Goal: Task Accomplishment & Management: Manage account settings

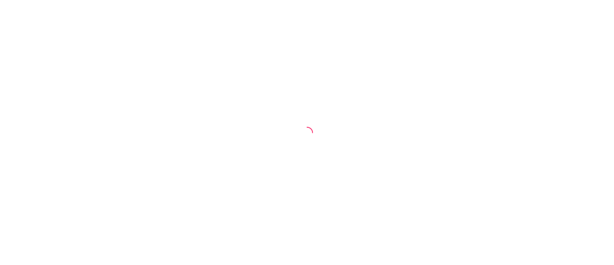
select select "30"
select select "HIGHEST_TOTAL_SPENT_WITH_ORDERS"
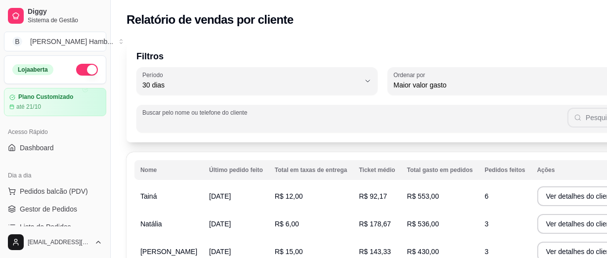
click at [371, 118] on input "Buscar pelo nome ou telefone do cliente" at bounding box center [354, 123] width 425 height 10
type input "c"
type input "17981636555"
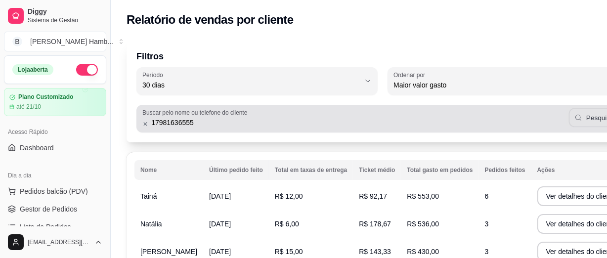
click at [569, 122] on button "Pesquisar" at bounding box center [595, 117] width 53 height 19
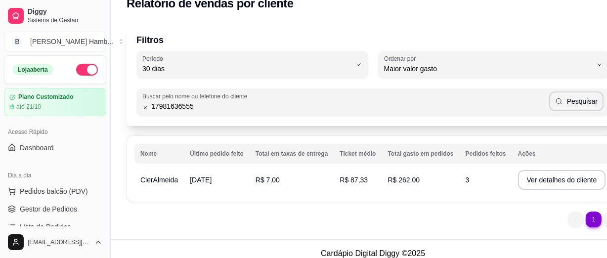
scroll to position [25, 0]
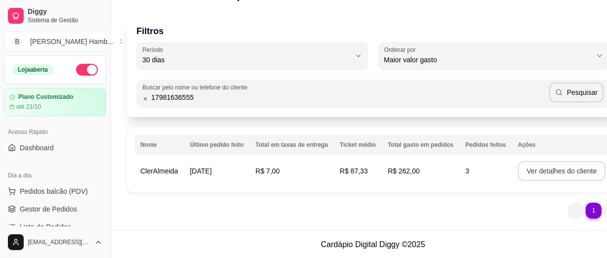
click at [534, 173] on button "Ver detalhes do cliente" at bounding box center [562, 171] width 88 height 20
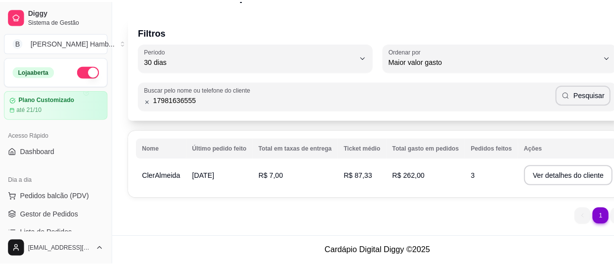
scroll to position [19, 0]
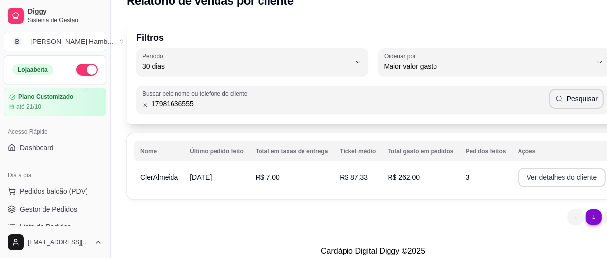
click at [557, 177] on button "Ver detalhes do cliente" at bounding box center [562, 178] width 88 height 20
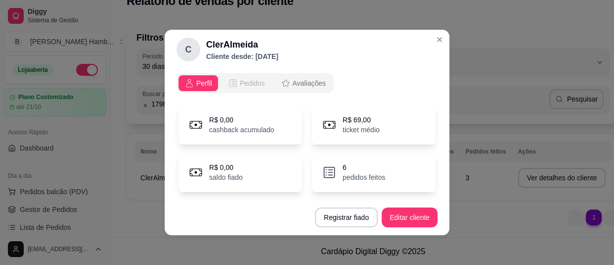
click at [240, 87] on span "Pedidos" at bounding box center [252, 83] width 25 height 10
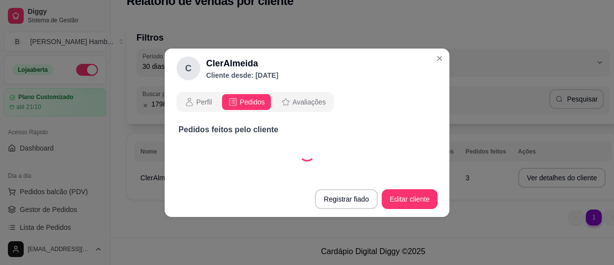
select select "30"
select select "ALL"
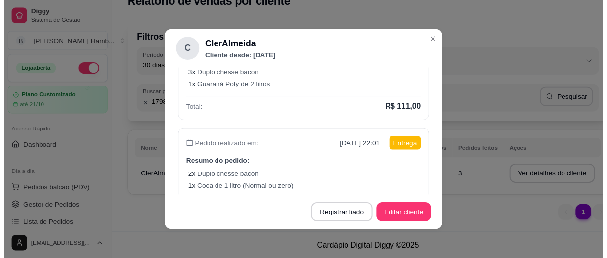
scroll to position [134, 0]
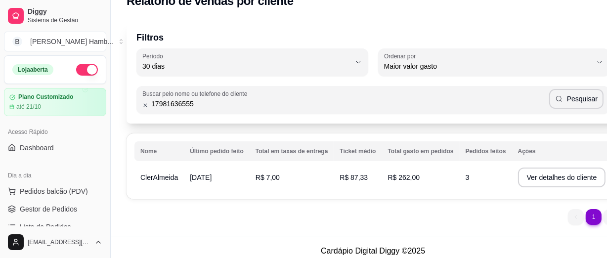
click at [118, 67] on div "Filtros 30 Período Hoje Ontem 7 dias 15 dias 30 dias 45 dias 60 dias Período 30…" at bounding box center [373, 126] width 525 height 222
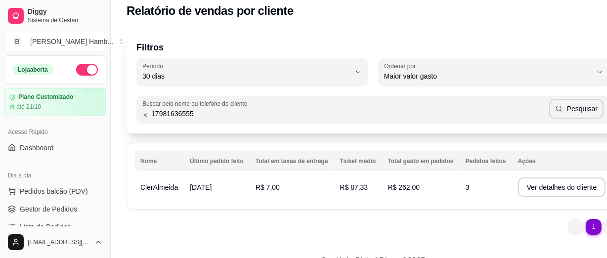
scroll to position [0, 0]
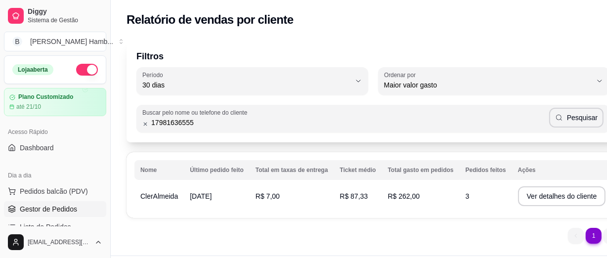
click at [52, 207] on span "Gestor de Pedidos" at bounding box center [48, 209] width 57 height 10
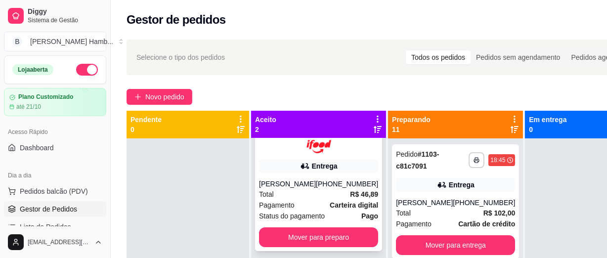
scroll to position [44, 0]
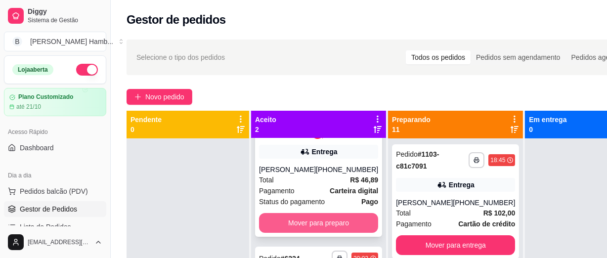
click at [310, 227] on button "Mover para preparo" at bounding box center [318, 223] width 119 height 20
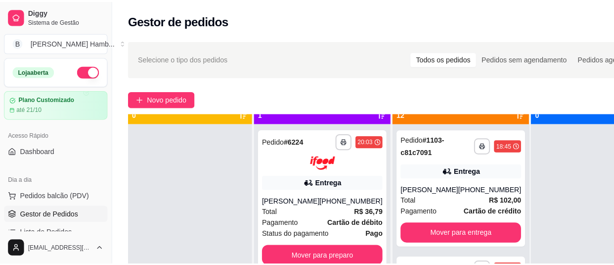
scroll to position [28, 0]
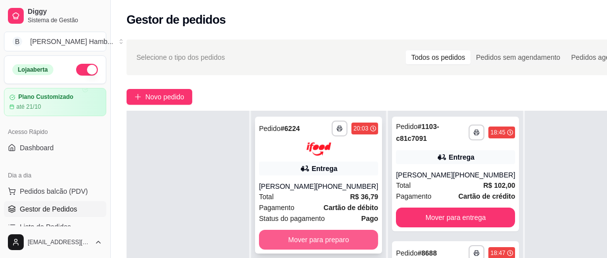
click at [314, 236] on button "Mover para preparo" at bounding box center [318, 240] width 119 height 20
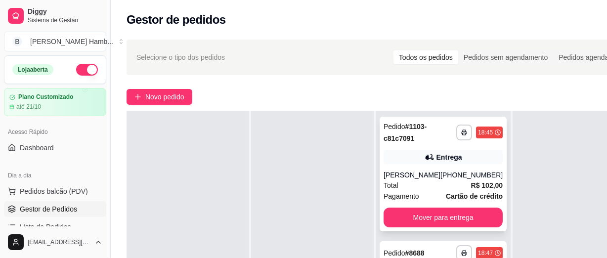
click at [444, 186] on div "Total R$ 102,00" at bounding box center [443, 185] width 119 height 11
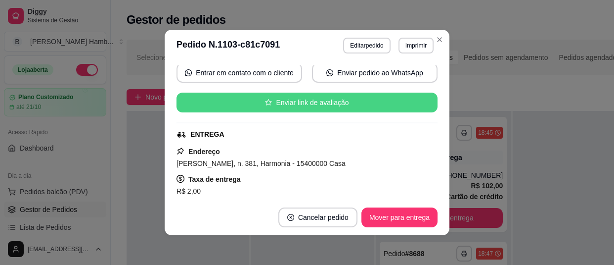
scroll to position [179, 0]
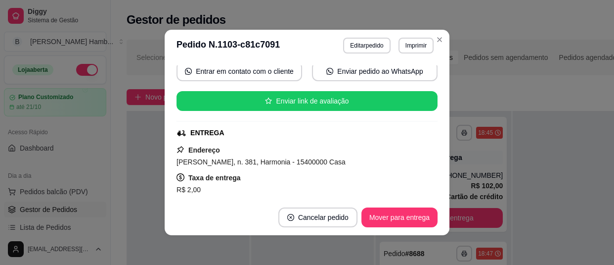
click at [318, 196] on button "Vincular motoboy" at bounding box center [341, 205] width 67 height 19
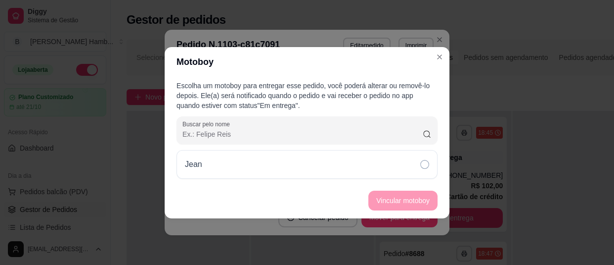
click at [323, 173] on div "Jean" at bounding box center [307, 164] width 261 height 29
click at [384, 204] on button "Vincular motoboy" at bounding box center [402, 200] width 69 height 20
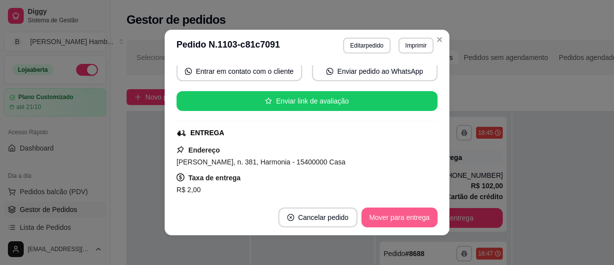
click at [413, 215] on button "Mover para entrega" at bounding box center [399, 217] width 76 height 20
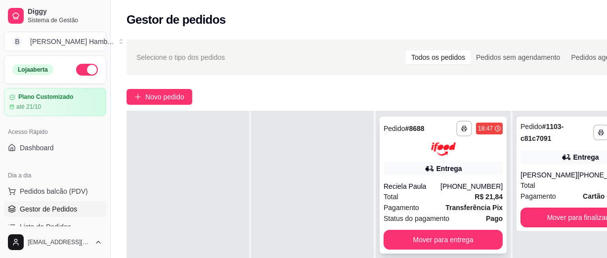
click at [448, 206] on strong "Transferência Pix" at bounding box center [473, 208] width 57 height 8
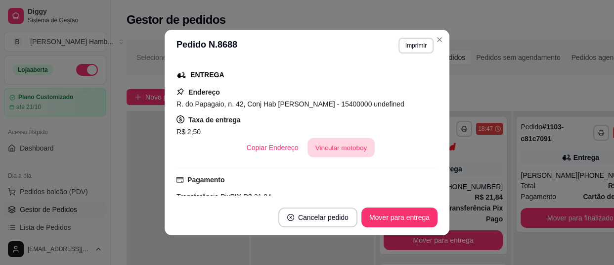
click at [339, 143] on button "Vincular motoboy" at bounding box center [341, 147] width 67 height 19
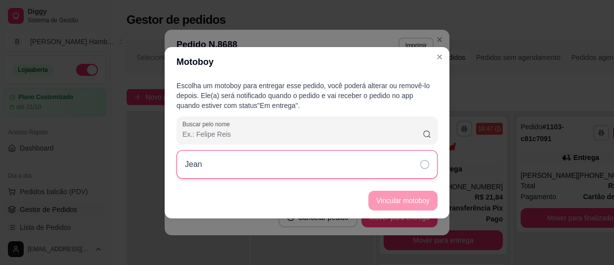
click at [396, 166] on div "Jean" at bounding box center [307, 164] width 261 height 29
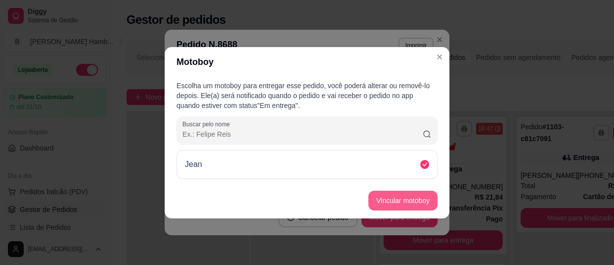
click at [420, 205] on button "Vincular motoboy" at bounding box center [402, 200] width 69 height 20
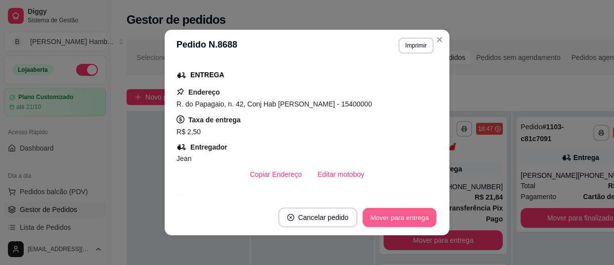
click at [405, 214] on button "Mover para entrega" at bounding box center [399, 217] width 74 height 19
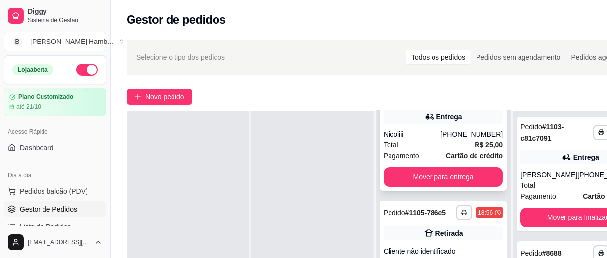
click at [456, 150] on div "Total R$ 25,00" at bounding box center [443, 144] width 119 height 11
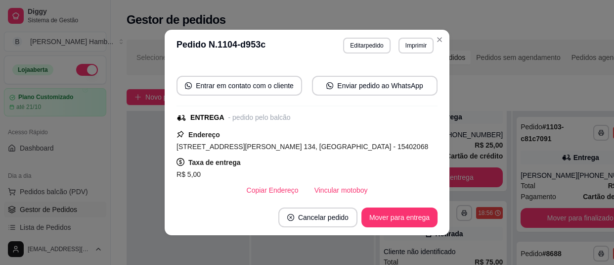
scroll to position [134, 0]
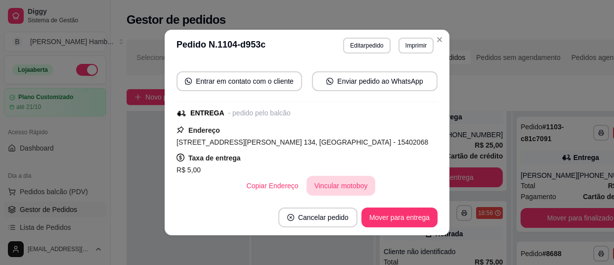
click at [347, 178] on button "Vincular motoboy" at bounding box center [341, 186] width 69 height 20
click at [388, 166] on div "Jean" at bounding box center [307, 164] width 261 height 29
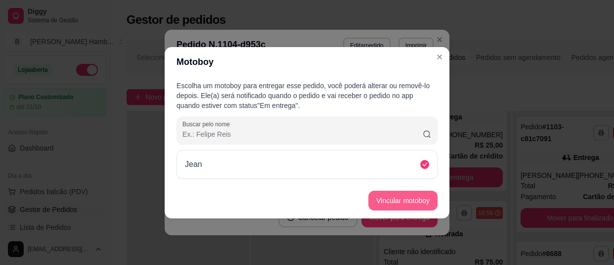
click at [426, 205] on button "Vincular motoboy" at bounding box center [402, 200] width 69 height 20
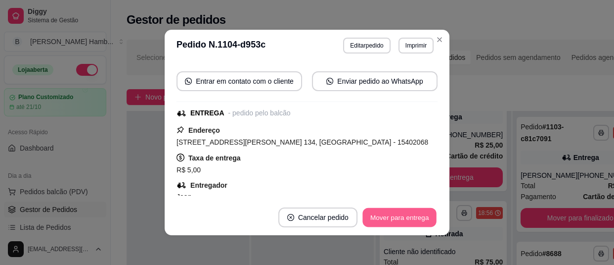
click at [420, 212] on button "Mover para entrega" at bounding box center [399, 217] width 74 height 19
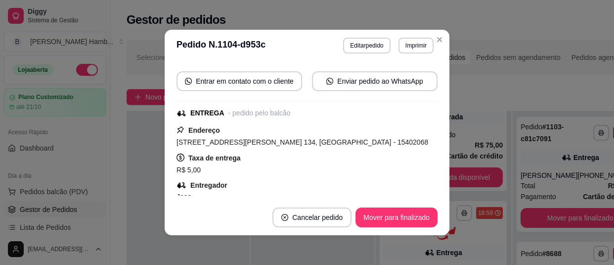
scroll to position [63, 0]
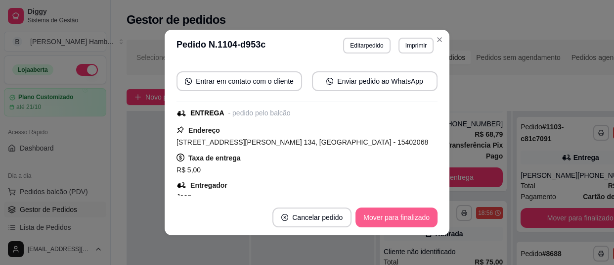
click at [421, 216] on button "Mover para finalizado" at bounding box center [396, 217] width 82 height 20
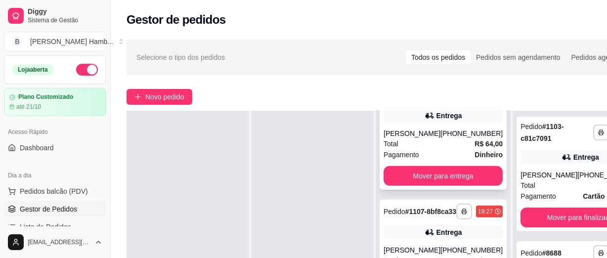
scroll to position [467, 0]
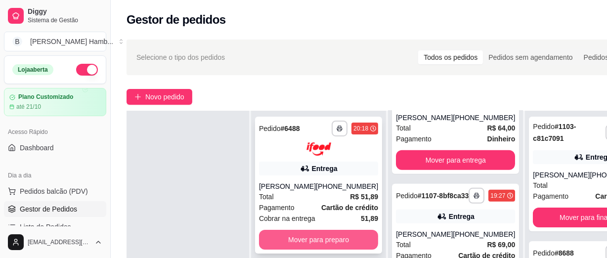
click at [282, 246] on button "Mover para preparo" at bounding box center [318, 240] width 119 height 20
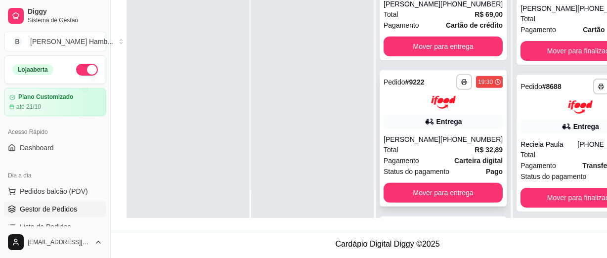
scroll to position [445, 0]
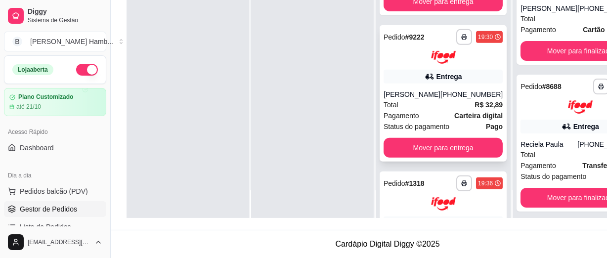
click at [447, 132] on span "Status do pagamento" at bounding box center [417, 126] width 66 height 11
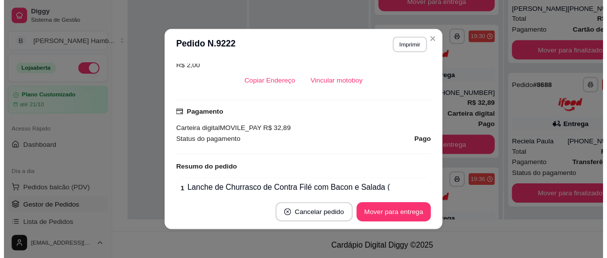
scroll to position [224, 0]
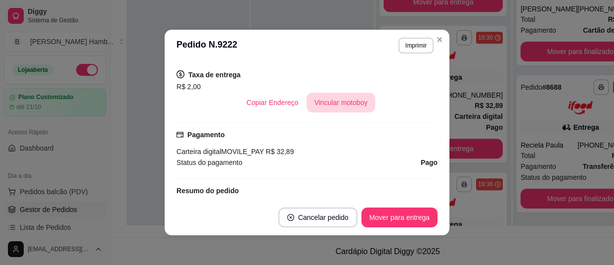
click at [312, 104] on button "Vincular motoboy" at bounding box center [341, 102] width 69 height 20
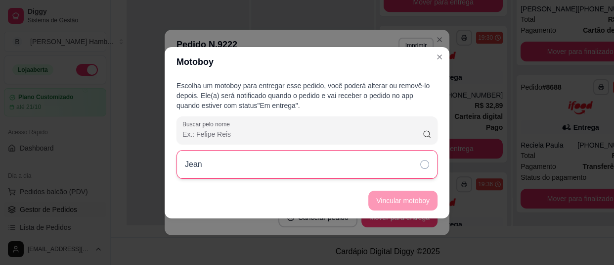
click at [381, 176] on div "Jean" at bounding box center [307, 164] width 261 height 29
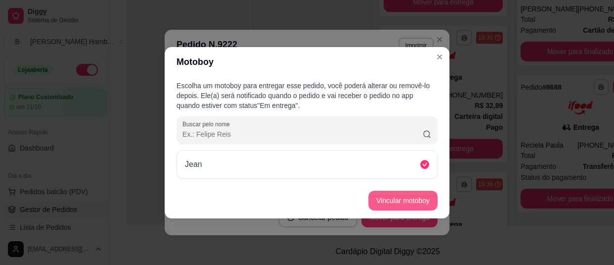
click at [395, 191] on button "Vincular motoboy" at bounding box center [402, 200] width 69 height 20
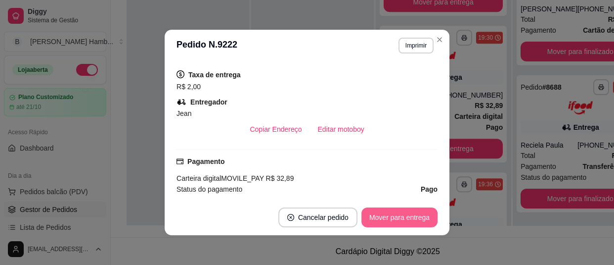
click at [381, 210] on button "Mover para entrega" at bounding box center [399, 217] width 76 height 20
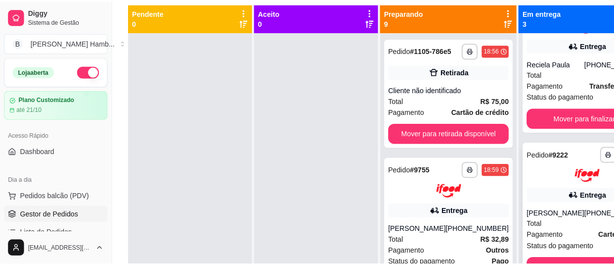
scroll to position [0, 0]
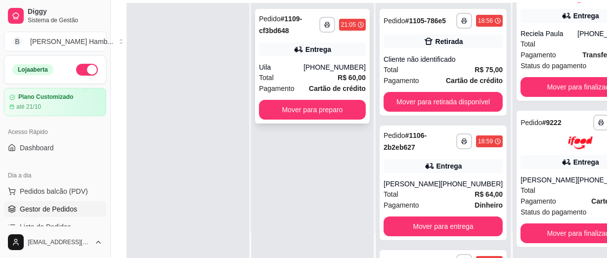
click at [312, 43] on div "Entrega" at bounding box center [312, 50] width 107 height 14
click at [282, 85] on span "Pagamento" at bounding box center [277, 88] width 36 height 11
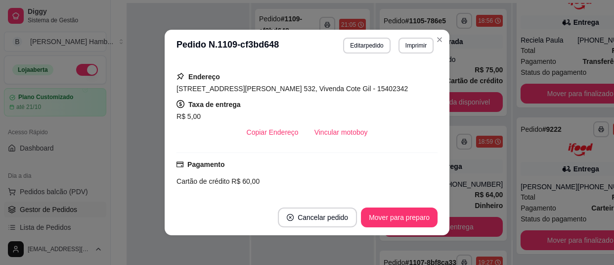
scroll to position [269, 0]
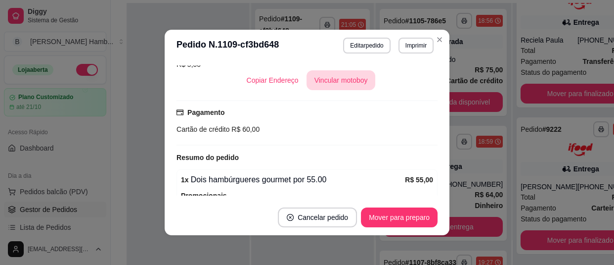
click at [331, 78] on button "Vincular motoboy" at bounding box center [341, 80] width 69 height 20
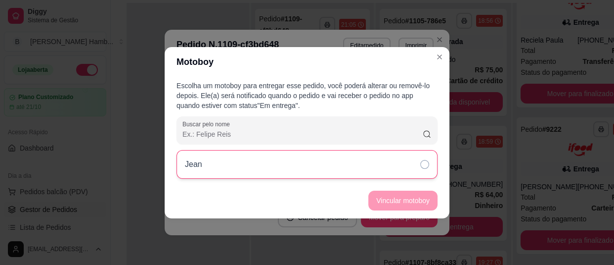
click at [414, 158] on div "Jean" at bounding box center [307, 164] width 261 height 29
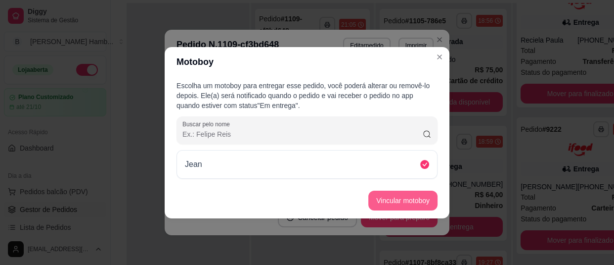
click at [419, 200] on button "Vincular motoboy" at bounding box center [402, 200] width 69 height 20
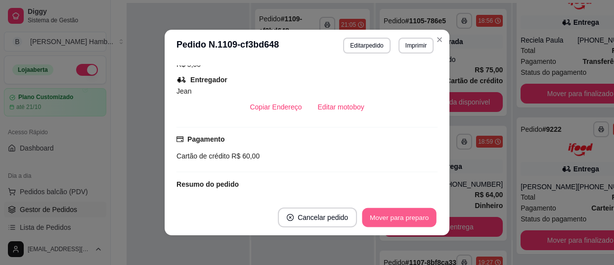
click at [394, 226] on button "Mover para preparo" at bounding box center [399, 217] width 74 height 19
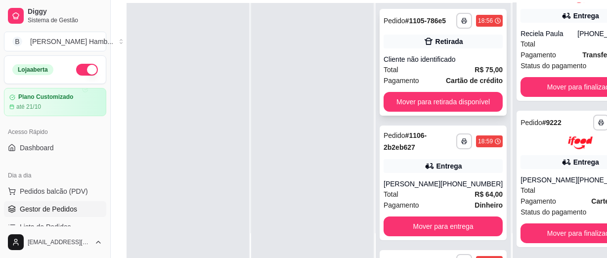
click at [446, 75] on span "Cartão de crédito" at bounding box center [474, 80] width 57 height 11
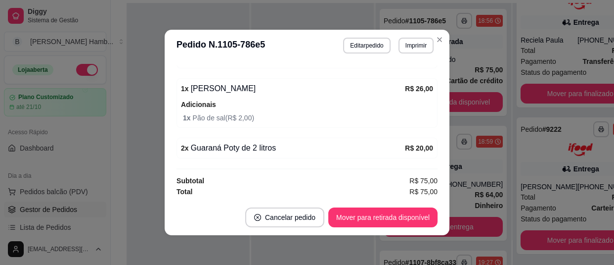
scroll to position [1, 0]
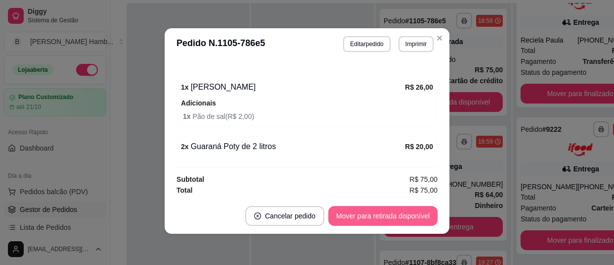
click at [351, 216] on button "Mover para retirada disponível" at bounding box center [382, 216] width 109 height 20
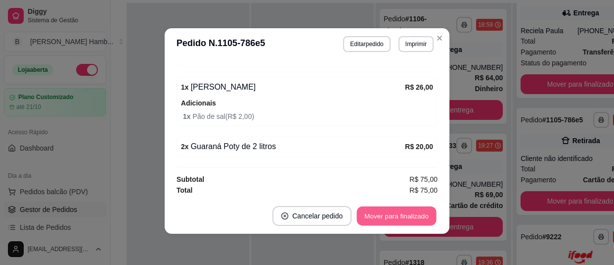
click at [415, 217] on button "Mover para finalizado" at bounding box center [397, 215] width 80 height 19
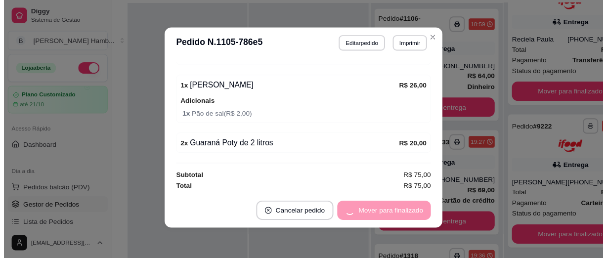
scroll to position [200, 0]
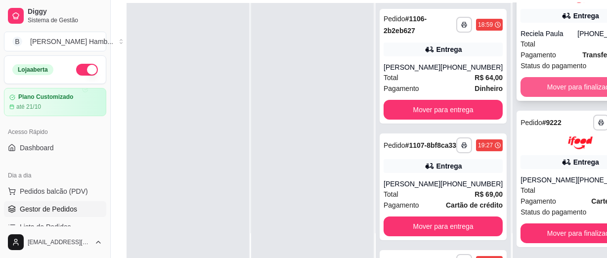
click at [552, 84] on button "Mover para finalizado" at bounding box center [580, 87] width 119 height 20
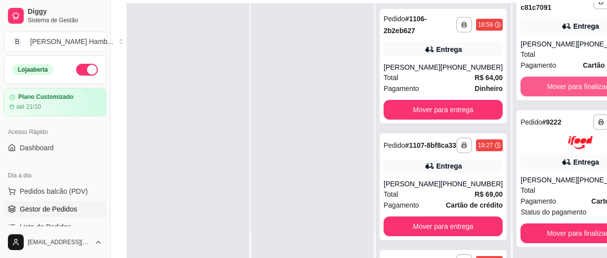
scroll to position [26, 0]
click at [552, 84] on button "Mover para finalizado" at bounding box center [580, 87] width 119 height 20
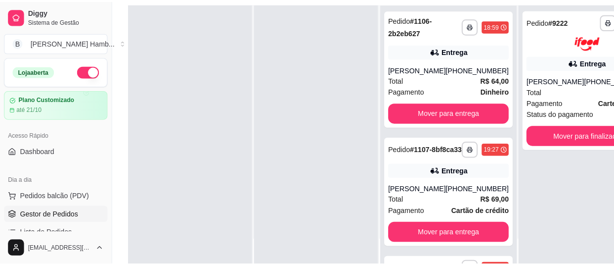
scroll to position [0, 0]
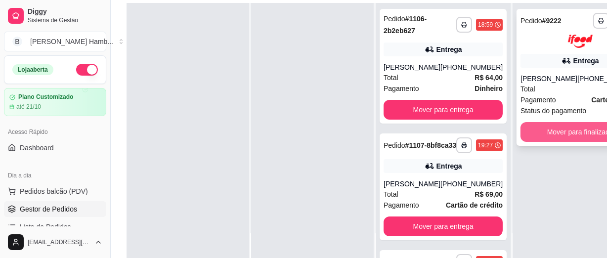
click at [563, 142] on button "Mover para finalizado" at bounding box center [580, 132] width 119 height 20
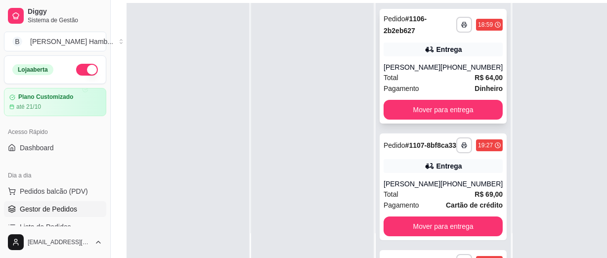
click at [392, 82] on span "Total" at bounding box center [391, 77] width 15 height 11
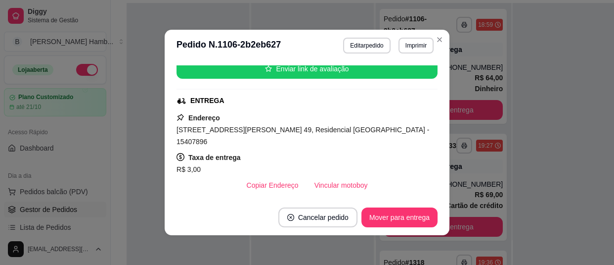
scroll to position [224, 0]
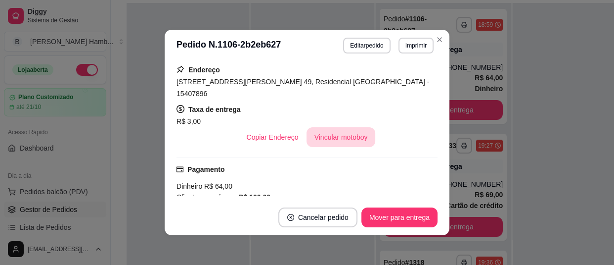
click at [323, 127] on button "Vincular motoboy" at bounding box center [341, 137] width 69 height 20
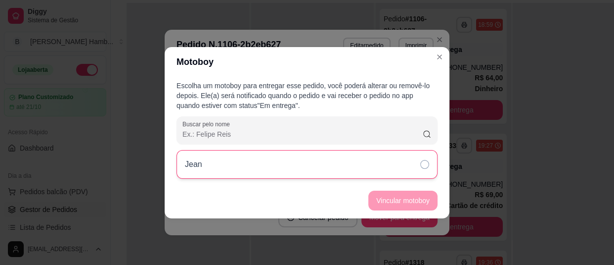
click at [364, 174] on div "Jean" at bounding box center [307, 164] width 261 height 29
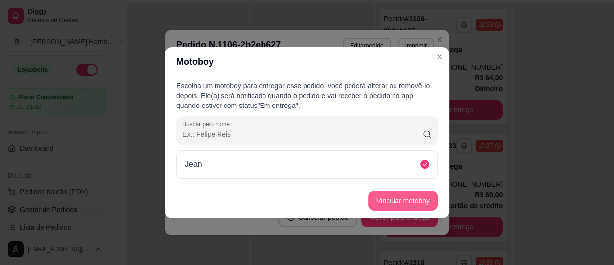
click at [426, 200] on button "Vincular motoboy" at bounding box center [402, 200] width 69 height 20
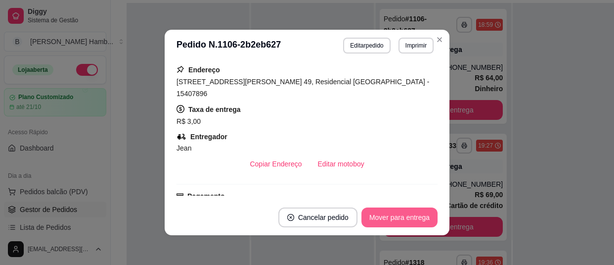
click at [403, 222] on button "Mover para entrega" at bounding box center [399, 217] width 76 height 20
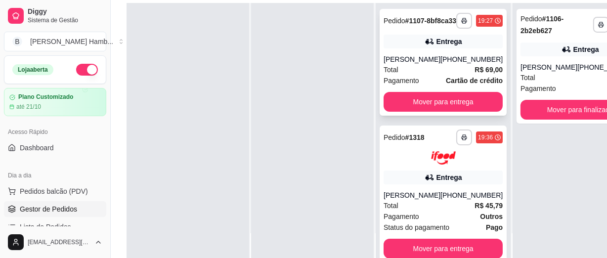
click at [441, 63] on div "[PHONE_NUMBER]" at bounding box center [472, 59] width 62 height 10
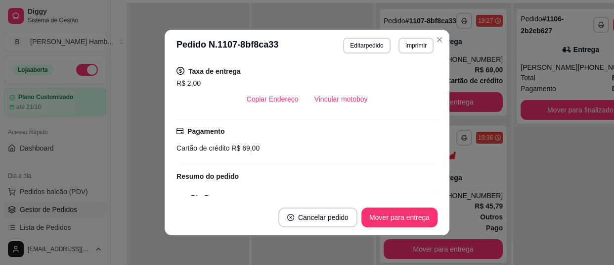
scroll to position [269, 0]
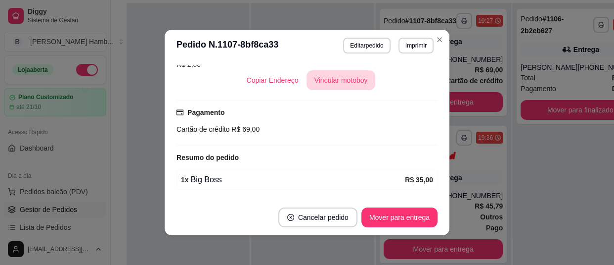
click at [317, 86] on button "Vincular motoboy" at bounding box center [341, 80] width 69 height 20
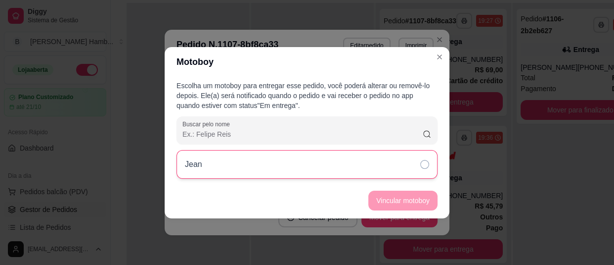
click at [363, 171] on div "Jean" at bounding box center [307, 164] width 261 height 29
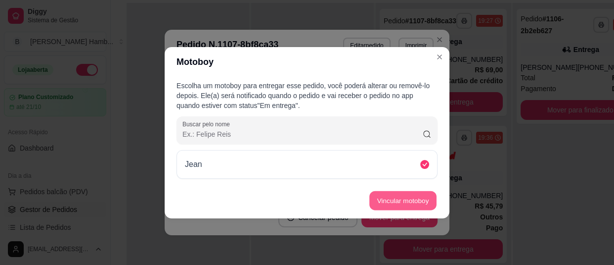
click at [389, 201] on button "Vincular motoboy" at bounding box center [402, 199] width 67 height 19
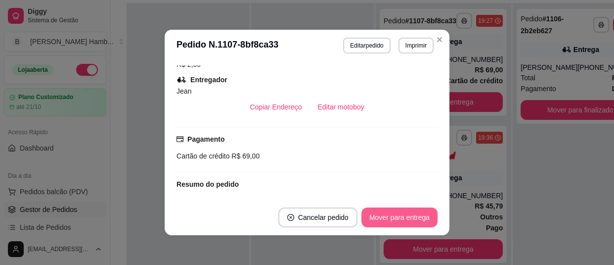
click at [397, 221] on button "Mover para entrega" at bounding box center [399, 217] width 76 height 20
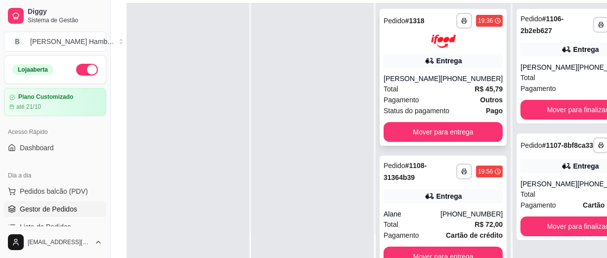
click at [434, 101] on div "Pagamento Outros" at bounding box center [443, 99] width 119 height 11
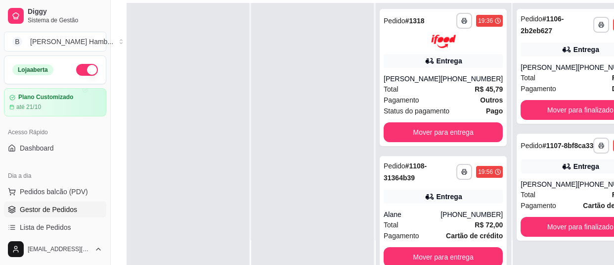
scroll to position [134, 0]
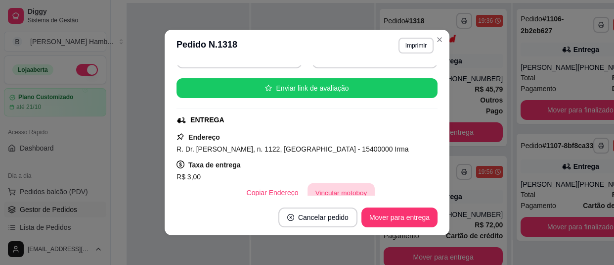
click at [319, 183] on button "Vincular motoboy" at bounding box center [341, 192] width 67 height 19
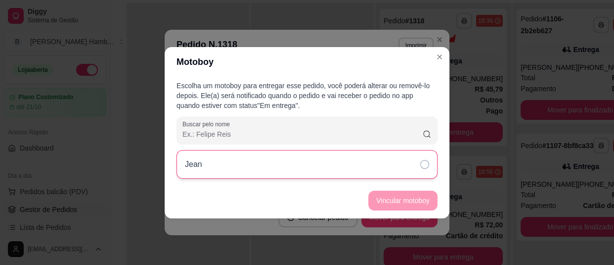
click at [329, 171] on div "Jean" at bounding box center [307, 164] width 261 height 29
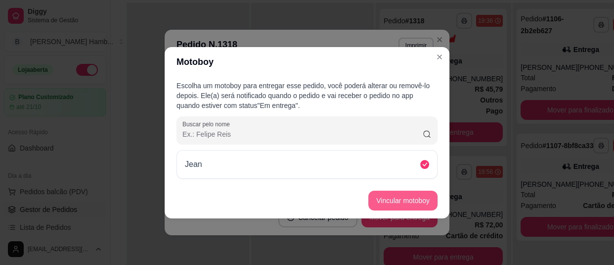
click at [399, 189] on footer "Vincular motoboy" at bounding box center [307, 200] width 285 height 36
click at [411, 195] on button "Vincular motoboy" at bounding box center [402, 200] width 69 height 20
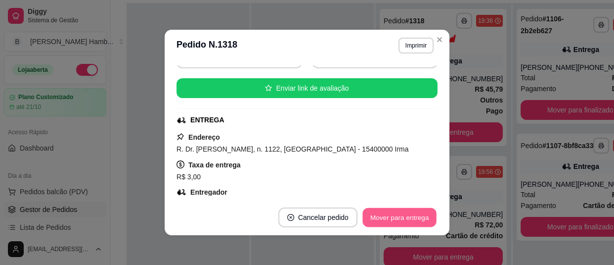
click at [407, 214] on button "Mover para entrega" at bounding box center [399, 217] width 74 height 19
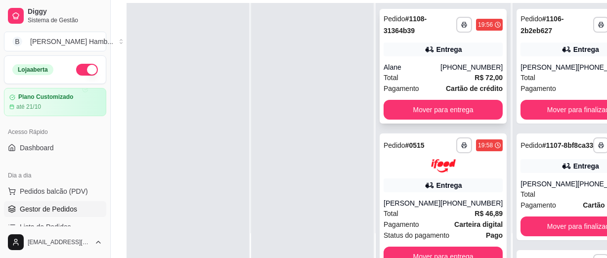
click at [449, 86] on strong "Cartão de crédito" at bounding box center [474, 89] width 57 height 8
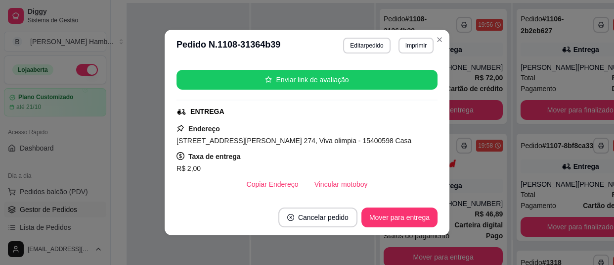
scroll to position [179, 0]
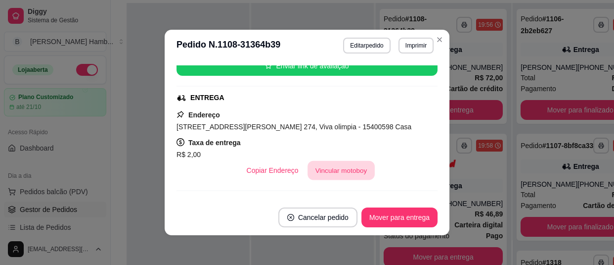
click at [341, 164] on button "Vincular motoboy" at bounding box center [341, 170] width 67 height 19
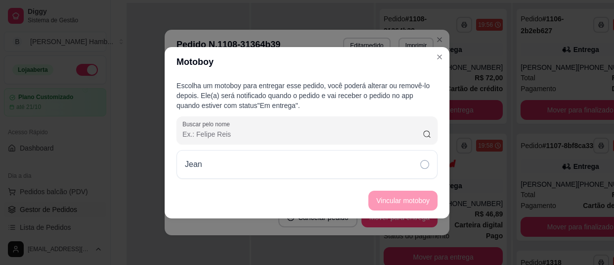
click at [347, 171] on div "Jean" at bounding box center [307, 164] width 261 height 29
click at [385, 194] on button "Vincular motoboy" at bounding box center [402, 200] width 69 height 20
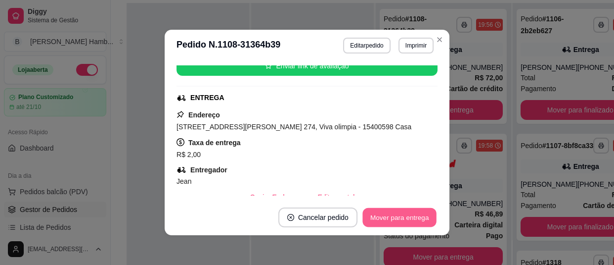
click at [391, 215] on button "Mover para entrega" at bounding box center [399, 217] width 74 height 19
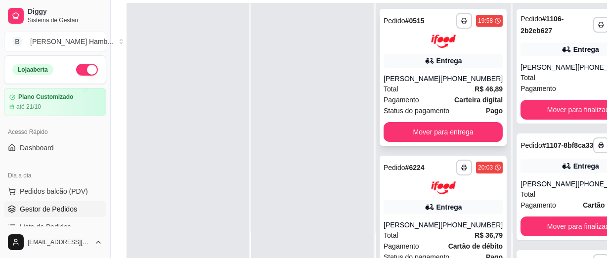
click at [432, 105] on div "Pagamento Carteira digital" at bounding box center [443, 99] width 119 height 11
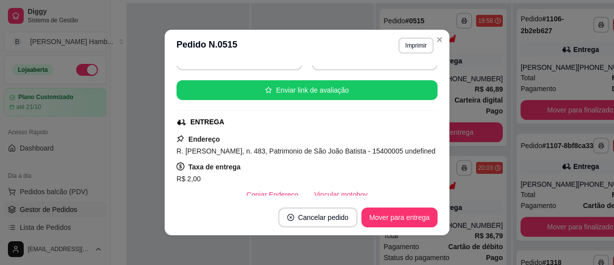
scroll to position [134, 0]
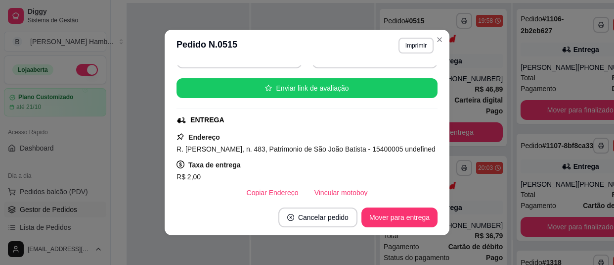
click at [330, 198] on div "feito há 77 minutos Horário do pedido [DATE] 19:58 Status do pedido PREPARANDO …" at bounding box center [307, 130] width 285 height 138
click at [351, 186] on button "Vincular motoboy" at bounding box center [341, 192] width 69 height 20
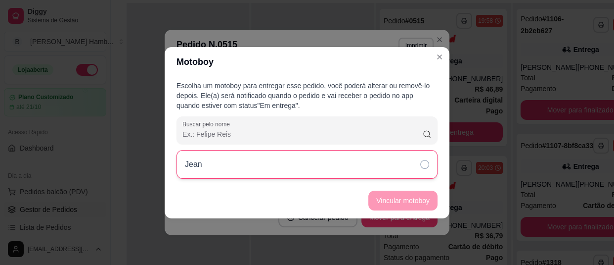
click at [360, 168] on div "Jean" at bounding box center [307, 164] width 261 height 29
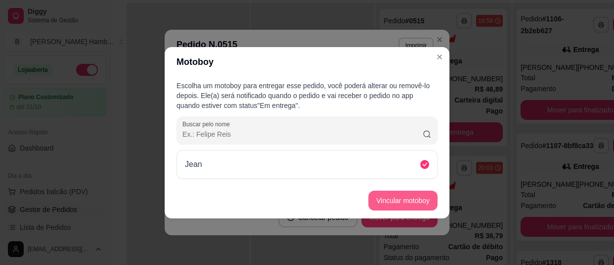
click at [396, 209] on button "Vincular motoboy" at bounding box center [402, 200] width 69 height 20
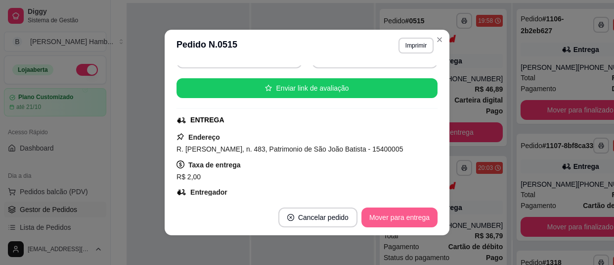
click at [417, 207] on button "Mover para entrega" at bounding box center [399, 217] width 76 height 20
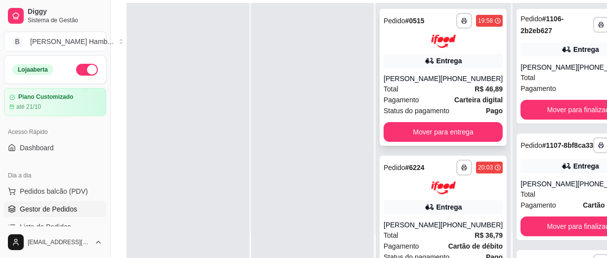
click at [454, 104] on strong "Carteira digital" at bounding box center [478, 100] width 48 height 8
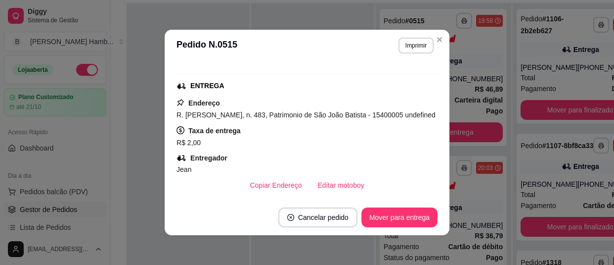
scroll to position [179, 0]
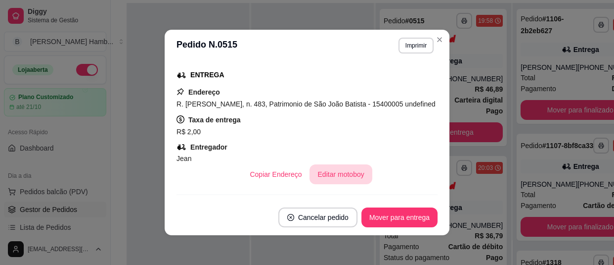
click at [351, 171] on button "Editar motoboy" at bounding box center [340, 174] width 62 height 20
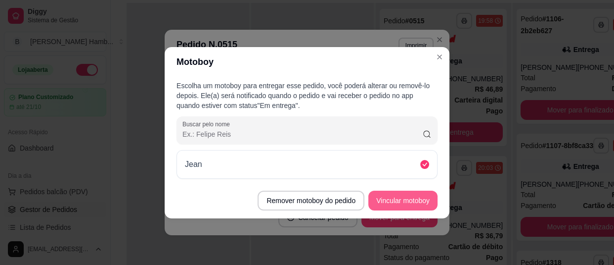
click at [402, 196] on button "Vincular motoboy" at bounding box center [402, 200] width 69 height 20
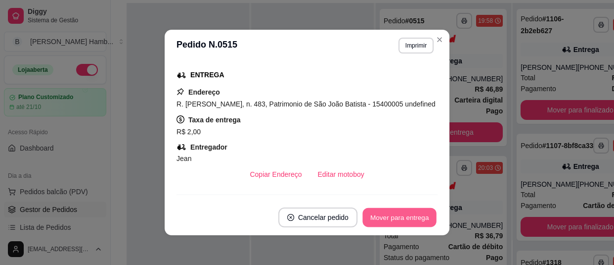
click at [407, 219] on button "Mover para entrega" at bounding box center [399, 217] width 74 height 19
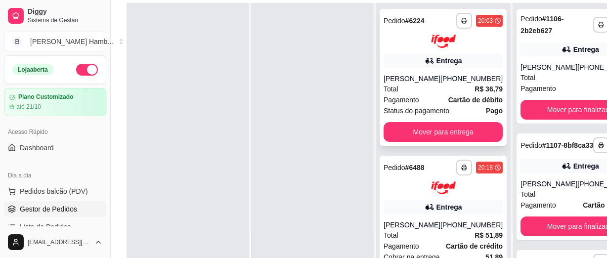
click at [386, 89] on span "Total" at bounding box center [391, 89] width 15 height 11
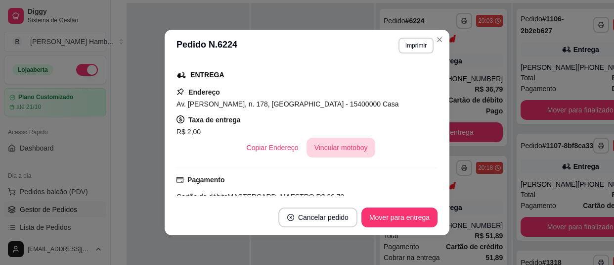
click at [336, 143] on button "Vincular motoboy" at bounding box center [341, 147] width 69 height 20
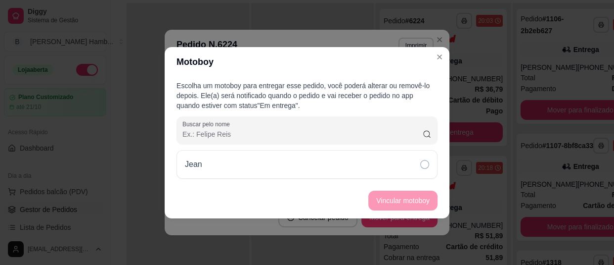
drag, startPoint x: 361, startPoint y: 168, endPoint x: 382, endPoint y: 183, distance: 26.5
click at [361, 168] on div "Jean" at bounding box center [307, 164] width 261 height 29
click at [406, 203] on button "Vincular motoboy" at bounding box center [402, 200] width 69 height 20
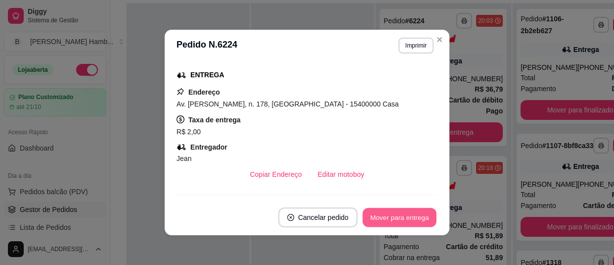
click at [416, 213] on button "Mover para entrega" at bounding box center [399, 217] width 74 height 19
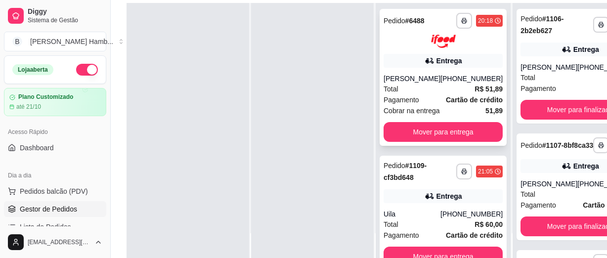
click at [418, 94] on div "Total R$ 51,89" at bounding box center [443, 89] width 119 height 11
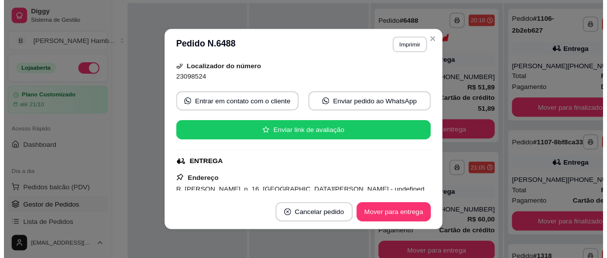
scroll to position [224, 0]
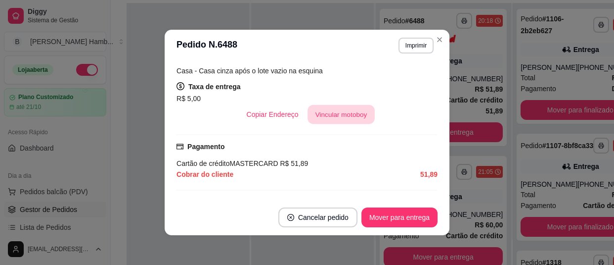
click at [328, 108] on button "Vincular motoboy" at bounding box center [341, 114] width 67 height 19
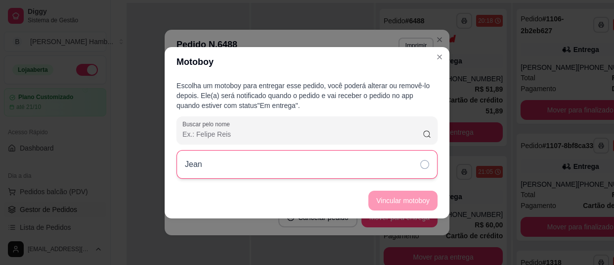
click at [346, 152] on div "Jean" at bounding box center [307, 164] width 261 height 29
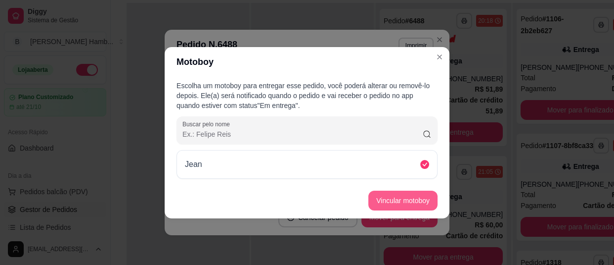
click at [395, 205] on button "Vincular motoboy" at bounding box center [402, 200] width 69 height 20
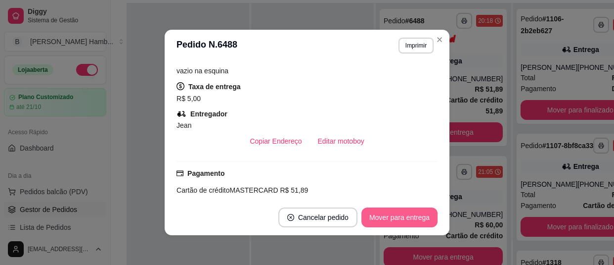
click at [394, 216] on button "Mover para entrega" at bounding box center [399, 217] width 76 height 20
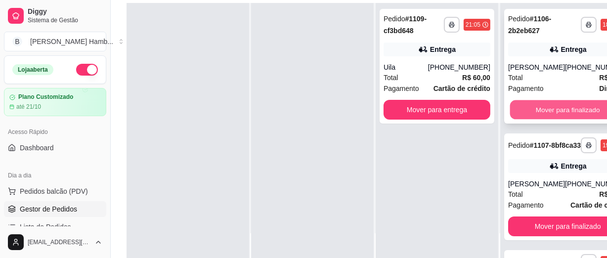
click at [521, 108] on button "Mover para finalizado" at bounding box center [568, 109] width 116 height 19
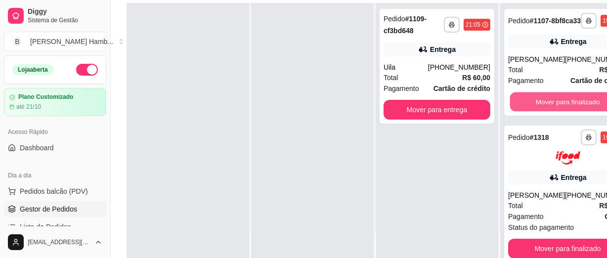
click at [521, 108] on button "Mover para finalizado" at bounding box center [568, 101] width 116 height 19
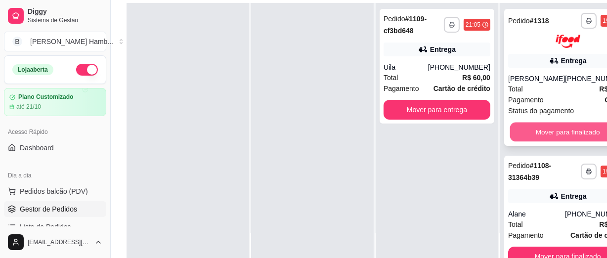
click at [529, 133] on button "Mover para finalizado" at bounding box center [568, 131] width 116 height 19
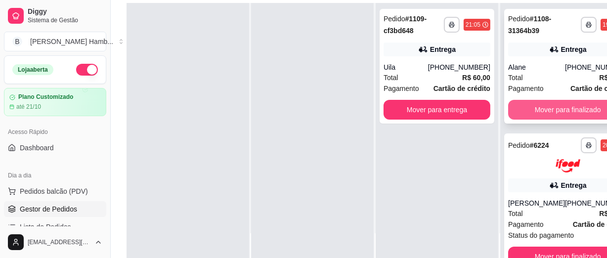
click at [528, 112] on button "Mover para finalizado" at bounding box center [567, 110] width 119 height 20
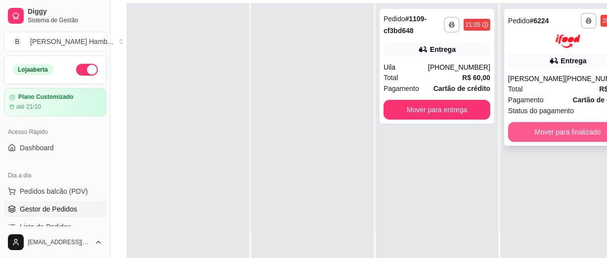
click at [529, 122] on button "Mover para finalizado" at bounding box center [567, 132] width 119 height 20
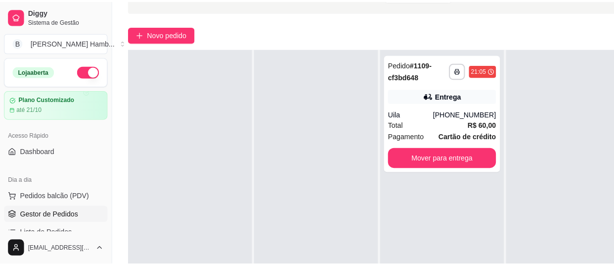
scroll to position [54, 0]
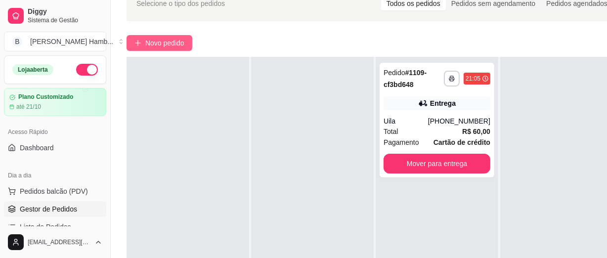
click at [177, 42] on span "Novo pedido" at bounding box center [164, 43] width 39 height 11
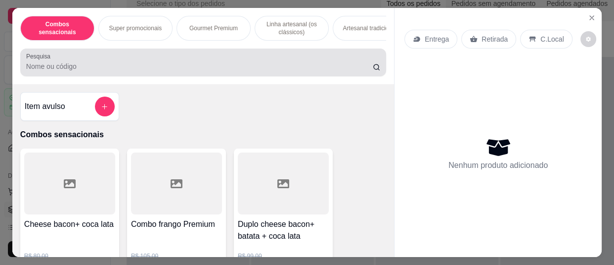
click at [185, 54] on div "Pesquisa" at bounding box center [203, 62] width 366 height 28
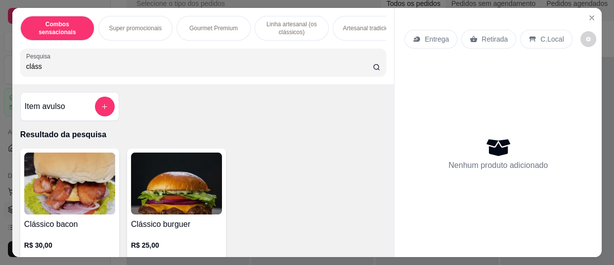
type input "cláss"
click at [155, 192] on img at bounding box center [176, 183] width 91 height 62
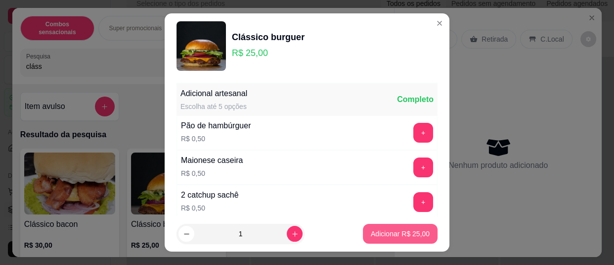
click at [371, 228] on p "Adicionar R$ 25,00" at bounding box center [400, 233] width 59 height 10
type input "1"
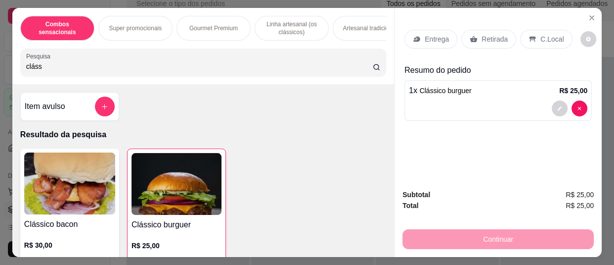
click at [370, 228] on div "Clássico bacon R$ 30,00 0 Clássico burguer R$ 25,00 1" at bounding box center [203, 215] width 366 height 134
click at [409, 44] on div "Entrega" at bounding box center [430, 39] width 53 height 19
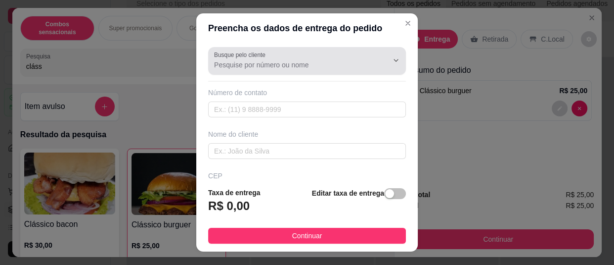
click at [252, 61] on input "Busque pelo cliente" at bounding box center [293, 65] width 158 height 10
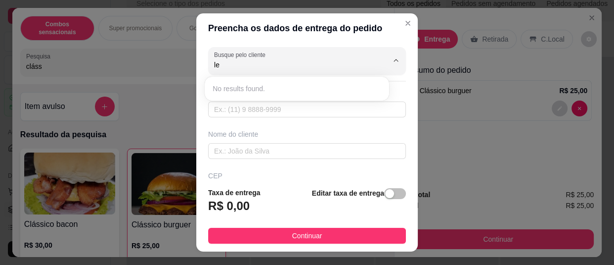
type input "l"
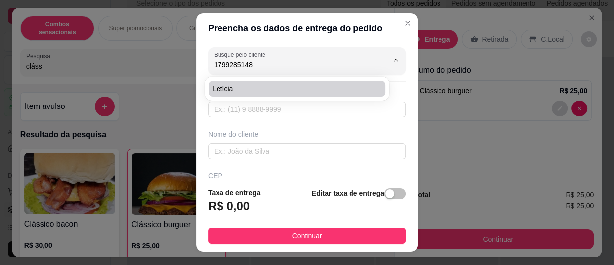
click at [273, 90] on span "Letícia" at bounding box center [292, 89] width 159 height 10
type input "Letícia"
type input "17992851483"
type input "Letícia"
type input "15406064"
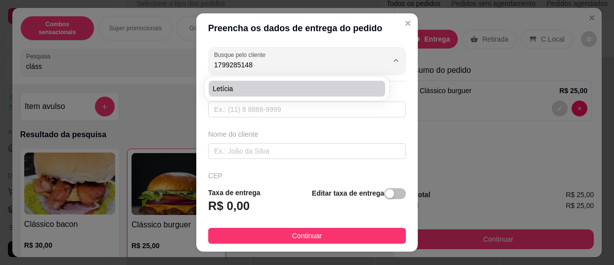
type input "Alameda [PERSON_NAME]"
type input "589"
type input "[GEOGRAPHIC_DATA]"
type input "Olímpia"
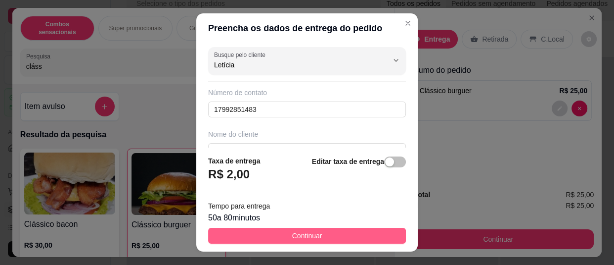
type input "Letícia"
click at [311, 241] on span "Continuar" at bounding box center [307, 235] width 30 height 11
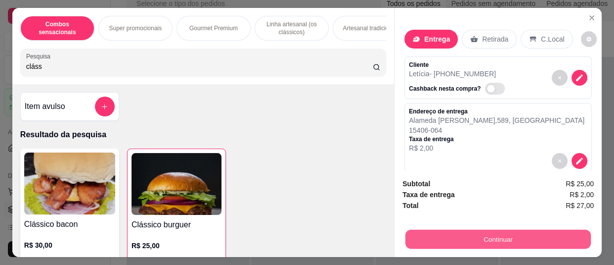
click at [405, 233] on button "Continuar" at bounding box center [497, 238] width 185 height 19
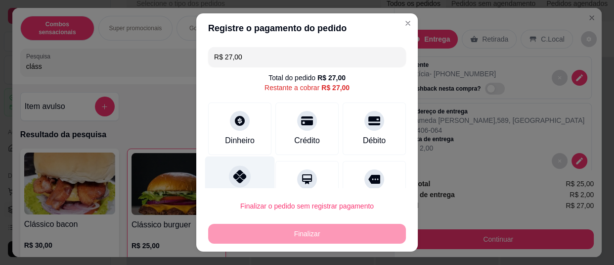
click at [229, 178] on div at bounding box center [240, 176] width 22 height 22
type input "R$ 0,00"
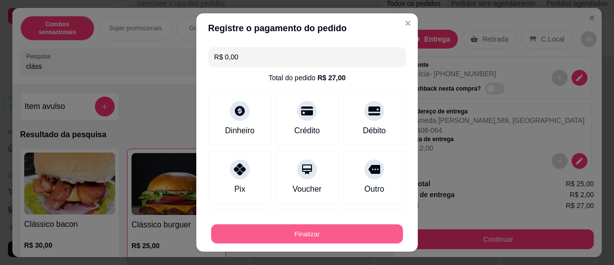
click at [253, 227] on button "Finalizar" at bounding box center [307, 233] width 192 height 19
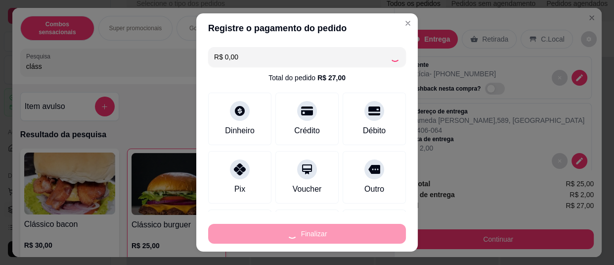
type input "0"
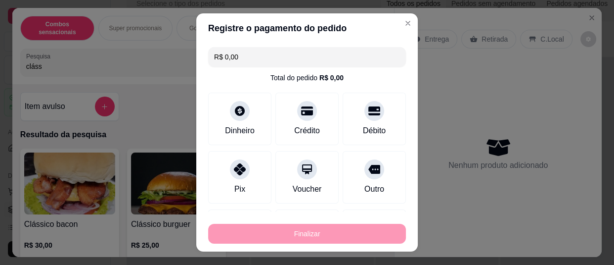
type input "-R$ 27,00"
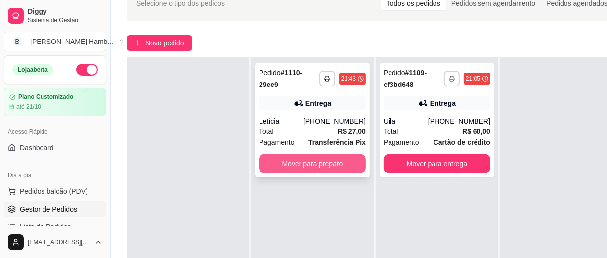
click at [269, 154] on button "Mover para preparo" at bounding box center [312, 164] width 107 height 20
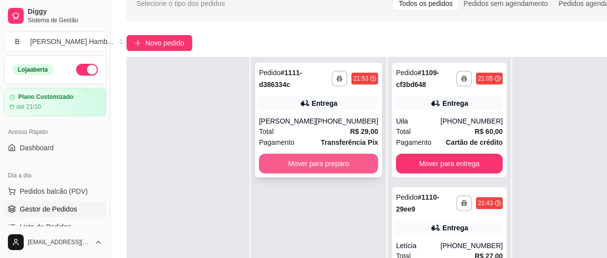
click at [310, 168] on button "Mover para preparo" at bounding box center [318, 164] width 119 height 20
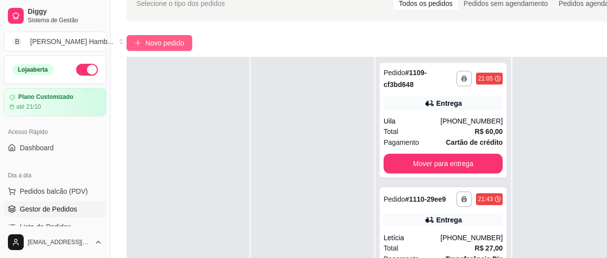
click at [166, 48] on span "Novo pedido" at bounding box center [164, 43] width 39 height 11
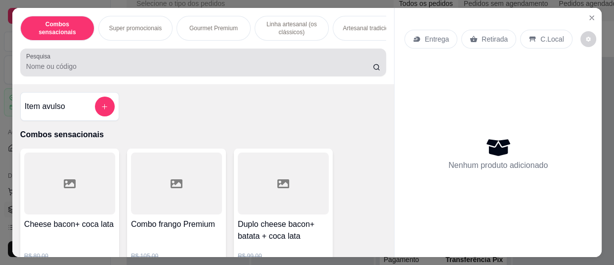
click at [174, 66] on input "Pesquisa" at bounding box center [199, 66] width 347 height 10
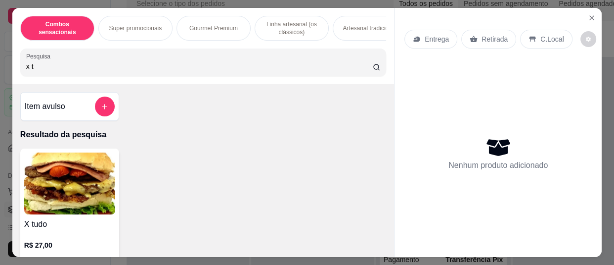
click at [79, 179] on img at bounding box center [69, 183] width 91 height 62
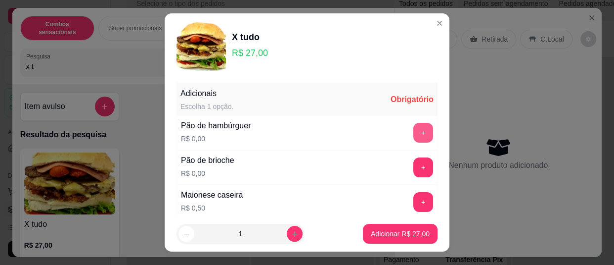
click at [413, 139] on button "+" at bounding box center [423, 133] width 20 height 20
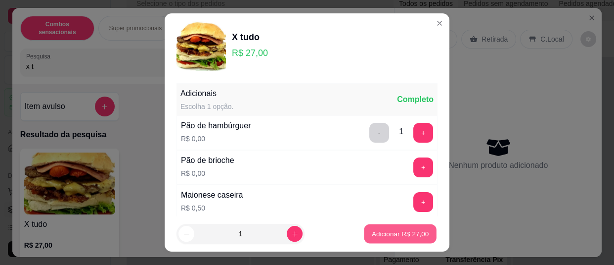
click at [386, 230] on p "Adicionar R$ 27,00" at bounding box center [400, 233] width 57 height 9
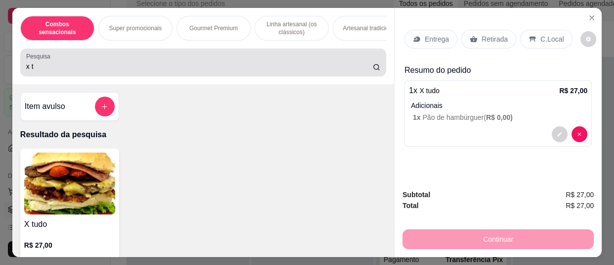
click at [232, 63] on div "x t" at bounding box center [203, 62] width 354 height 20
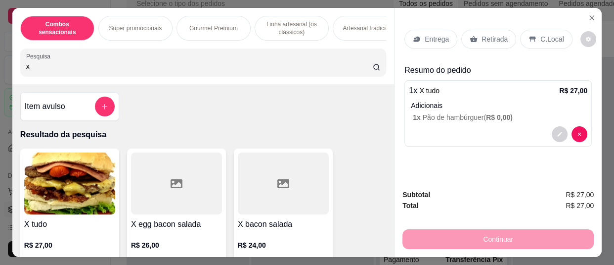
type input "x"
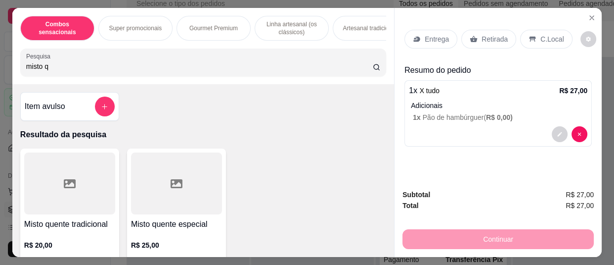
type input "misto q"
click at [195, 184] on div at bounding box center [176, 183] width 91 height 62
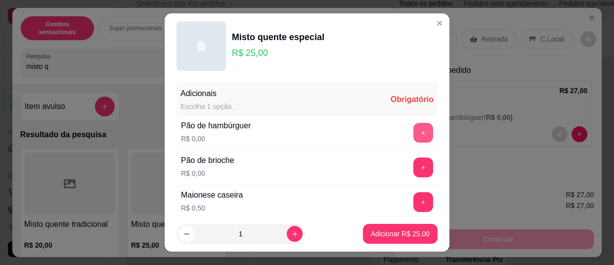
click at [413, 125] on button "+" at bounding box center [423, 133] width 20 height 20
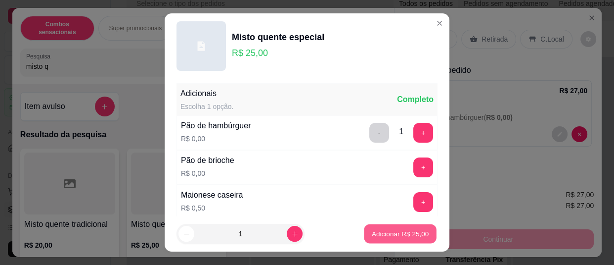
click at [397, 230] on p "Adicionar R$ 25,00" at bounding box center [400, 233] width 57 height 9
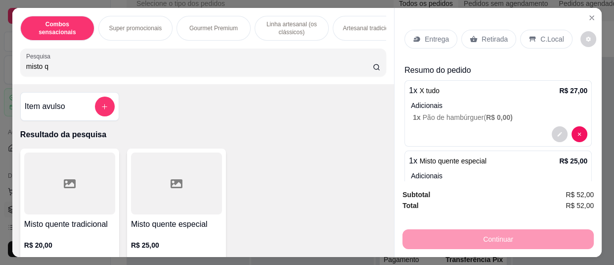
click at [432, 40] on p "Entrega" at bounding box center [437, 39] width 24 height 10
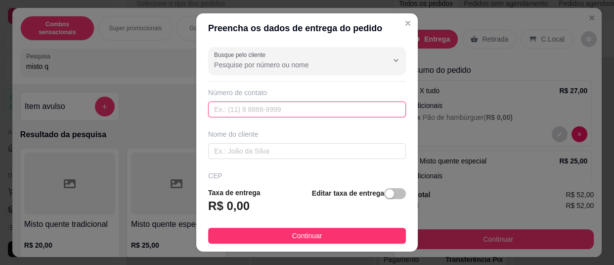
click at [336, 109] on input "text" at bounding box center [307, 109] width 198 height 16
type input "[PHONE_NUMBER]"
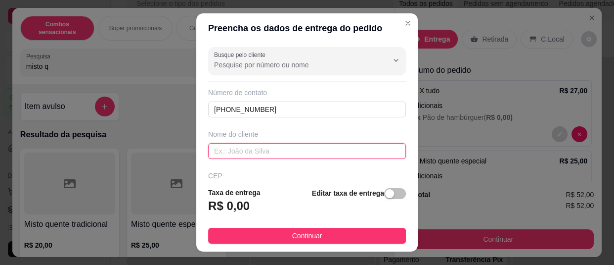
click at [331, 151] on input "text" at bounding box center [307, 151] width 198 height 16
type input "15407732"
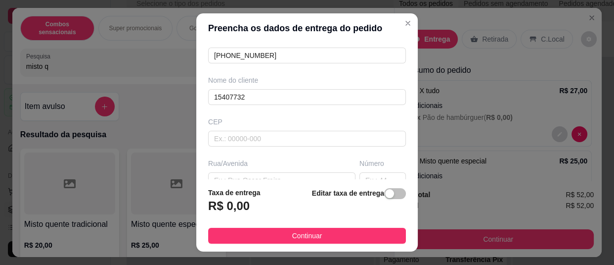
scroll to position [36, 0]
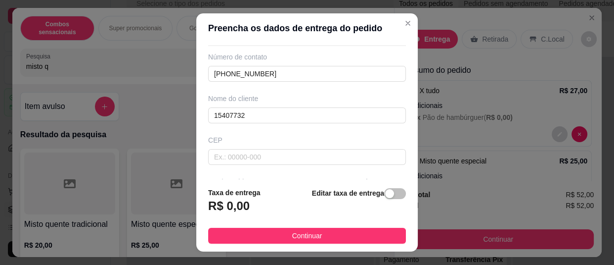
click at [265, 127] on div "Busque pelo cliente Número de contato [PHONE_NUMBER] Nome do cliente 15407732 C…" at bounding box center [306, 111] width 221 height 136
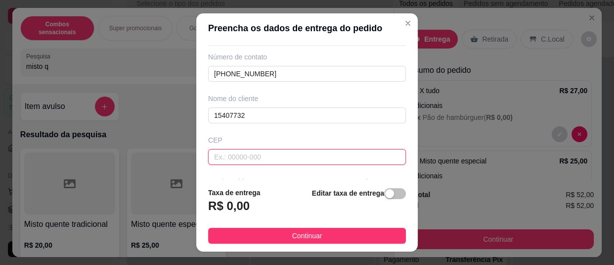
click at [255, 158] on input "text" at bounding box center [307, 157] width 198 height 16
type input "15407732"
type input "[GEOGRAPHIC_DATA]"
type input "Residencial Harmonia"
type input "Olímpia"
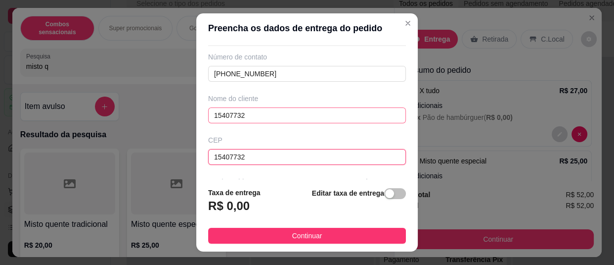
type input "15407732"
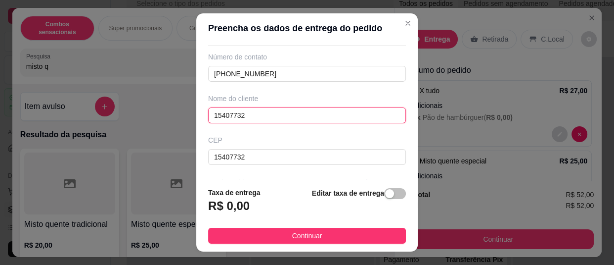
click at [294, 115] on input "15407732" at bounding box center [307, 115] width 198 height 16
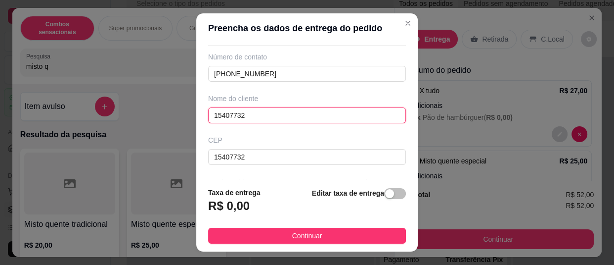
click at [294, 115] on input "15407732" at bounding box center [307, 115] width 198 height 16
type input "q"
type input "e"
type input "[PERSON_NAME] DE BEMONTE"
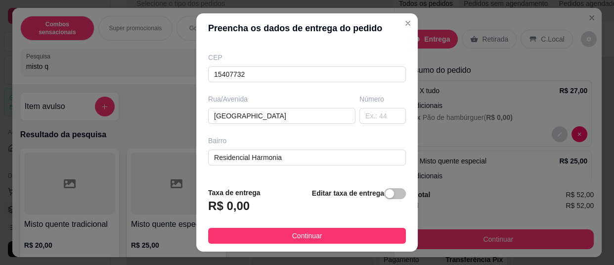
scroll to position [126, 0]
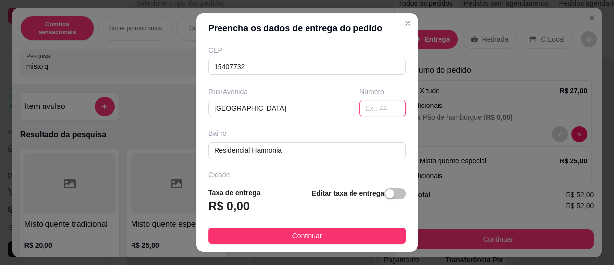
click at [366, 106] on input "text" at bounding box center [382, 108] width 46 height 16
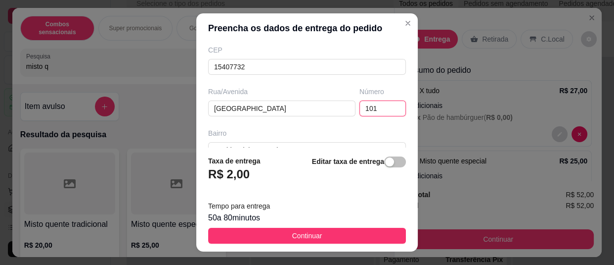
type input "101"
click at [364, 225] on footer "Taxa de entrega R$ 2,00 Editar taxa de entrega Tempo para entrega 50 a 80 minut…" at bounding box center [306, 199] width 221 height 104
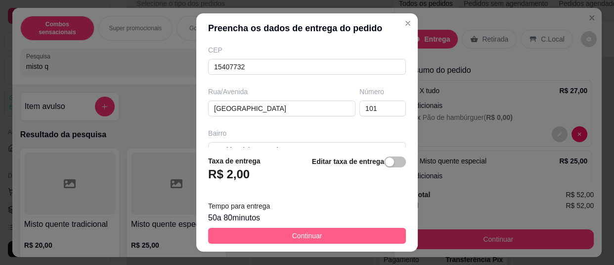
click at [368, 234] on button "Continuar" at bounding box center [307, 235] width 198 height 16
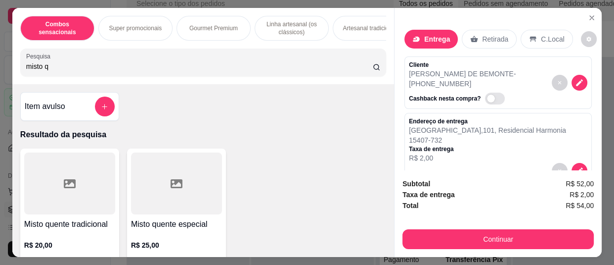
click at [424, 37] on p "Entrega" at bounding box center [437, 39] width 26 height 10
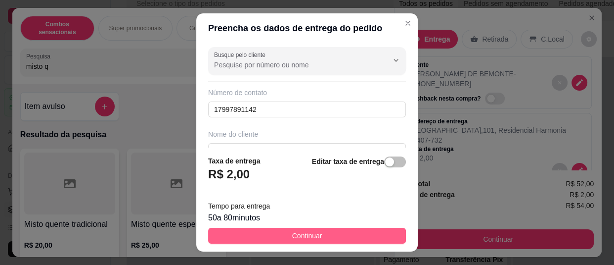
click at [275, 235] on button "Continuar" at bounding box center [307, 235] width 198 height 16
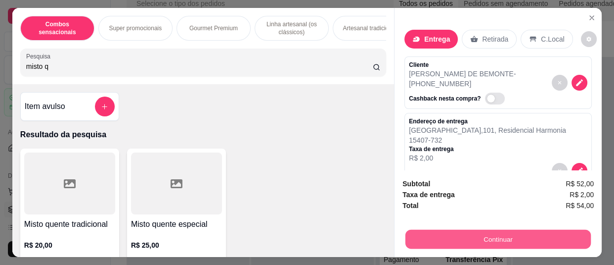
click at [419, 232] on button "Continuar" at bounding box center [497, 238] width 185 height 19
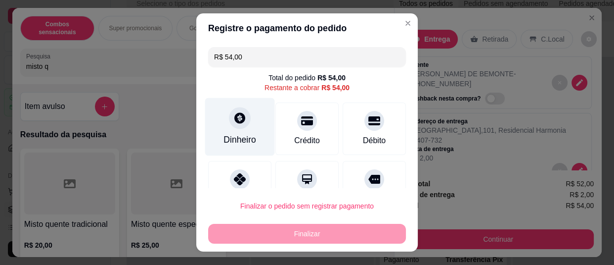
click at [232, 103] on div "Dinheiro" at bounding box center [240, 126] width 70 height 58
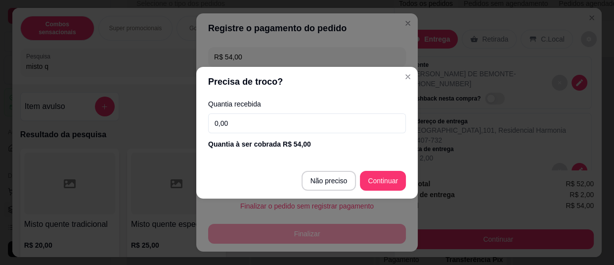
click at [337, 129] on input "0,00" at bounding box center [307, 123] width 198 height 20
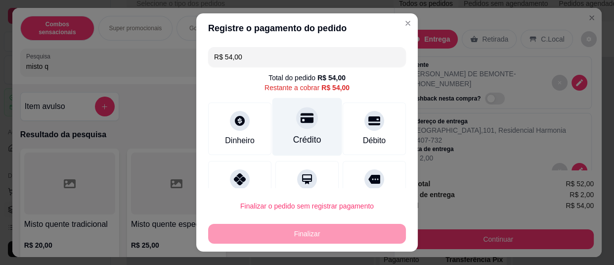
click at [309, 104] on div "Crédito" at bounding box center [307, 126] width 70 height 58
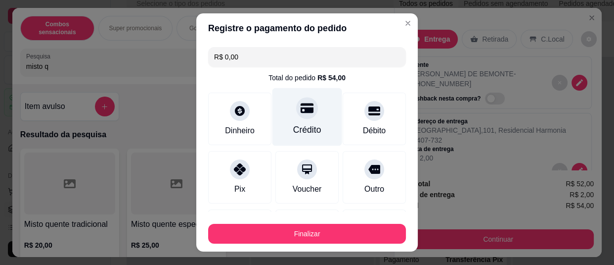
click at [309, 104] on div "Crédito" at bounding box center [307, 117] width 70 height 58
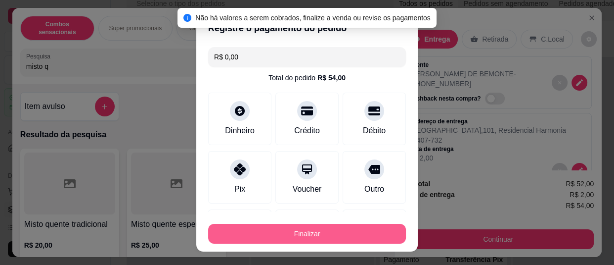
click at [307, 232] on button "Finalizar" at bounding box center [307, 233] width 198 height 20
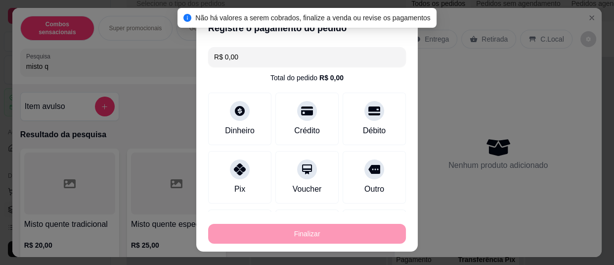
type input "-R$ 54,00"
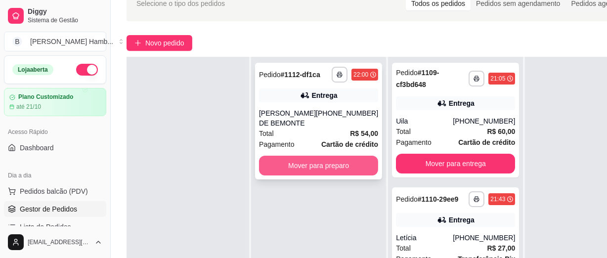
click at [311, 157] on button "Mover para preparo" at bounding box center [318, 166] width 119 height 20
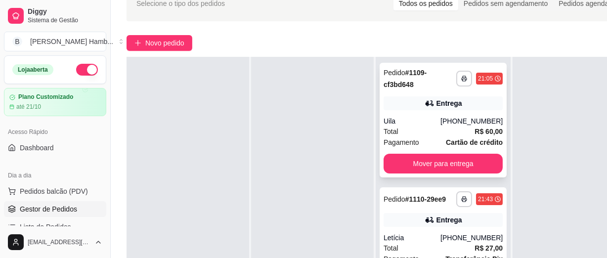
click at [424, 133] on div "Total R$ 60,00" at bounding box center [443, 131] width 119 height 11
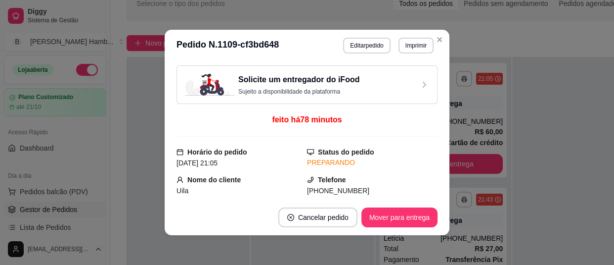
click at [427, 189] on div "[PHONE_NUMBER]" at bounding box center [372, 190] width 131 height 11
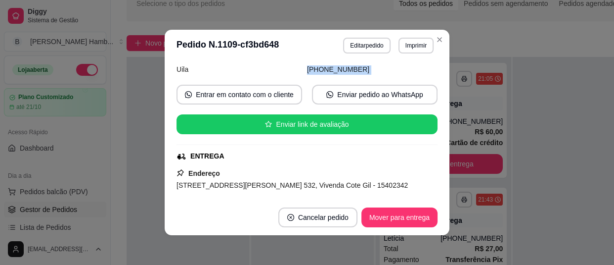
scroll to position [126, 0]
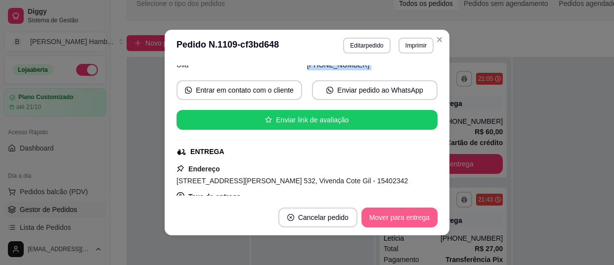
click at [406, 216] on button "Mover para entrega" at bounding box center [399, 217] width 76 height 20
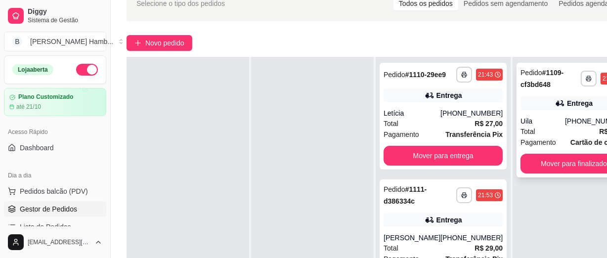
click at [555, 112] on div "**********" at bounding box center [574, 120] width 115 height 115
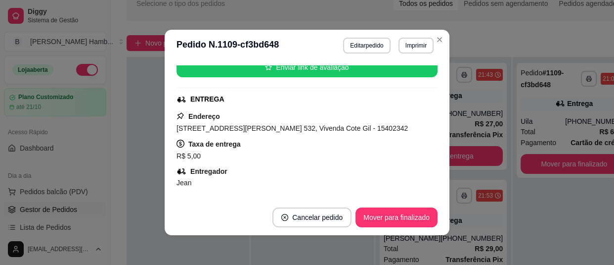
scroll to position [269, 0]
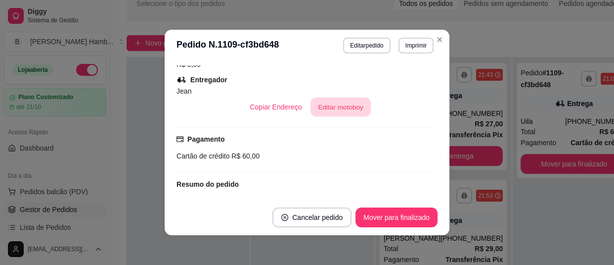
click at [323, 99] on button "Editar motoboy" at bounding box center [340, 106] width 60 height 19
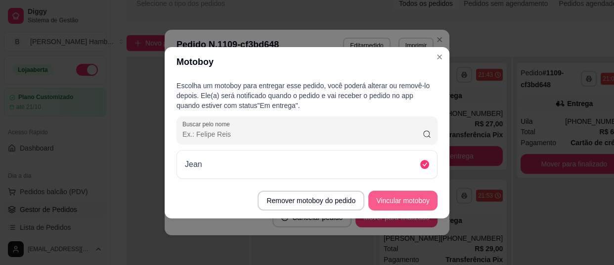
click at [422, 200] on button "Vincular motoboy" at bounding box center [402, 200] width 69 height 20
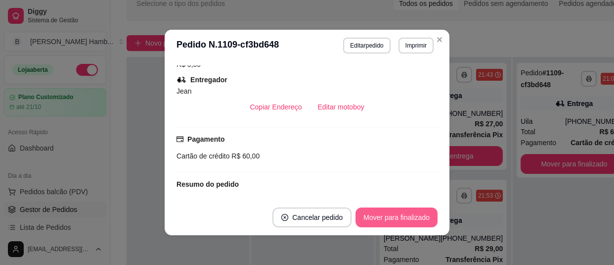
click at [389, 215] on button "Mover para finalizado" at bounding box center [396, 217] width 82 height 20
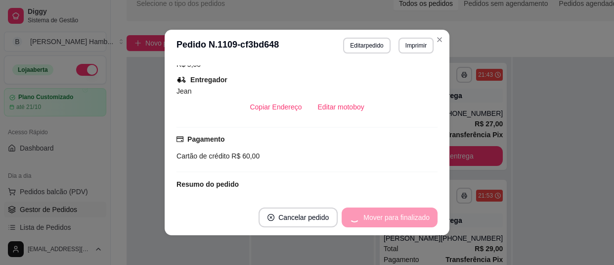
scroll to position [237, 0]
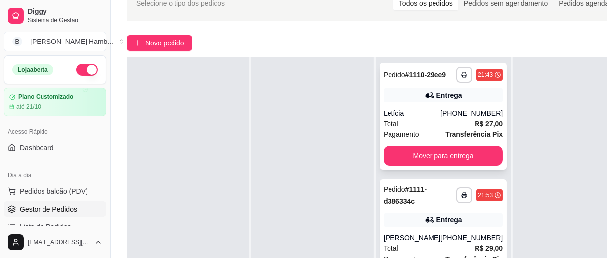
click at [418, 140] on span "Pagamento" at bounding box center [402, 134] width 36 height 11
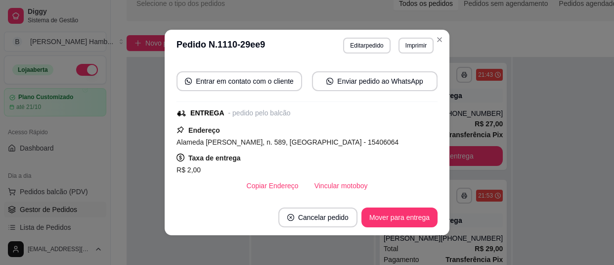
scroll to position [224, 0]
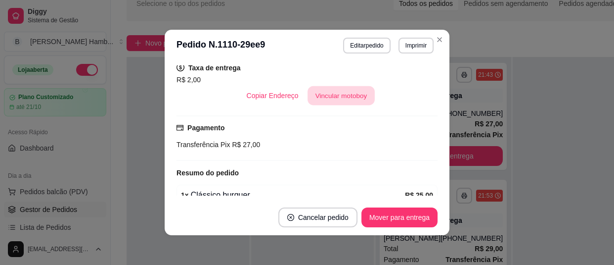
click at [327, 92] on button "Vincular motoboy" at bounding box center [341, 95] width 67 height 19
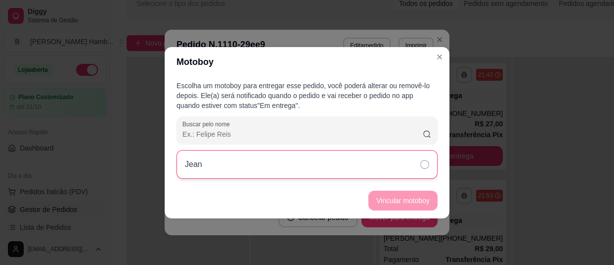
click at [346, 157] on div "Jean" at bounding box center [307, 164] width 261 height 29
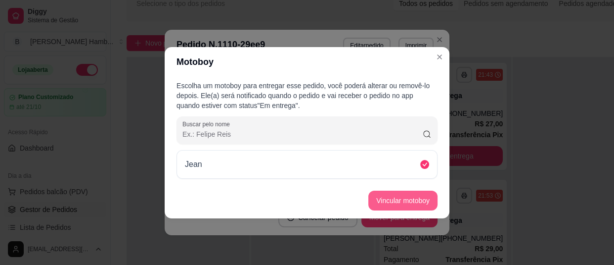
click at [418, 207] on button "Vincular motoboy" at bounding box center [402, 200] width 69 height 20
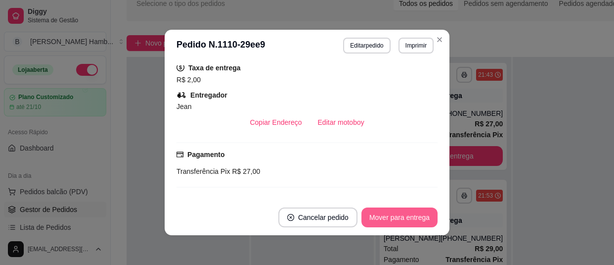
click at [417, 216] on button "Mover para entrega" at bounding box center [399, 217] width 76 height 20
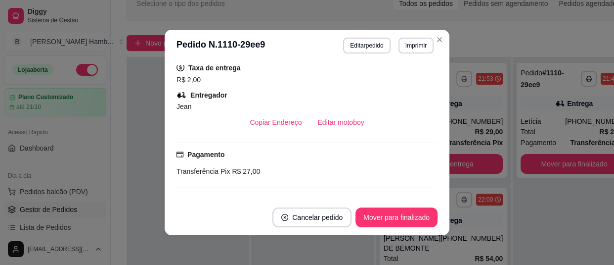
click at [391, 207] on footer "Cancelar pedido Mover para finalizado" at bounding box center [307, 217] width 285 height 36
click at [391, 212] on button "Mover para finalizado" at bounding box center [396, 217] width 82 height 20
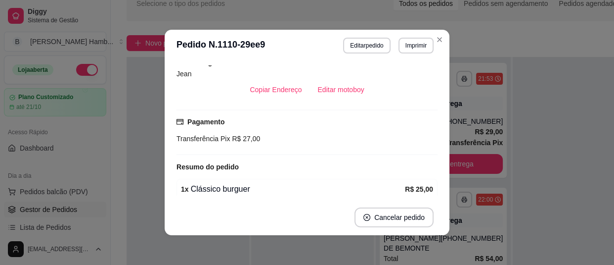
scroll to position [192, 0]
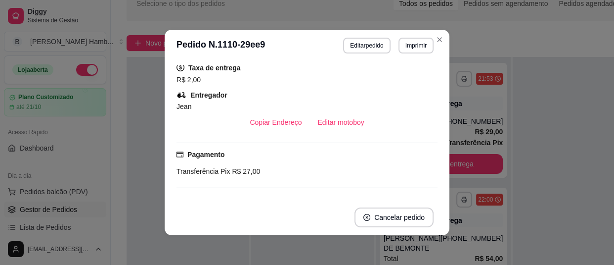
click at [430, 34] on header "**********" at bounding box center [307, 46] width 285 height 32
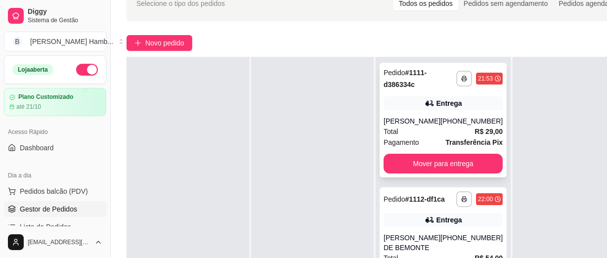
click at [452, 141] on strong "Transferência Pix" at bounding box center [473, 142] width 57 height 8
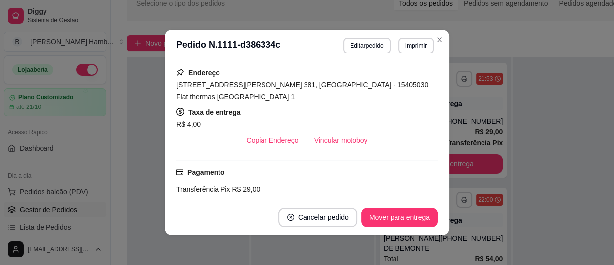
scroll to position [224, 0]
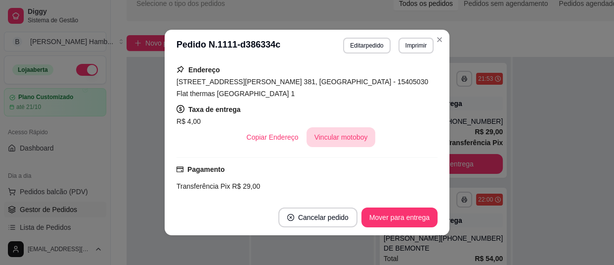
click at [330, 133] on button "Vincular motoboy" at bounding box center [341, 137] width 69 height 20
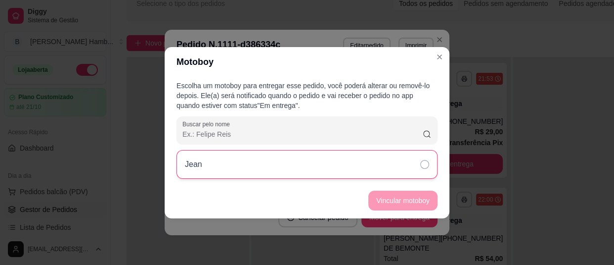
click at [363, 168] on div "Jean" at bounding box center [307, 164] width 261 height 29
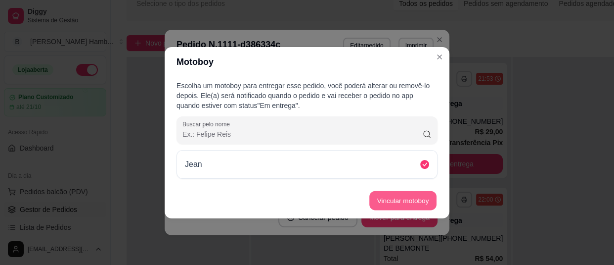
click at [406, 202] on button "Vincular motoboy" at bounding box center [402, 199] width 67 height 19
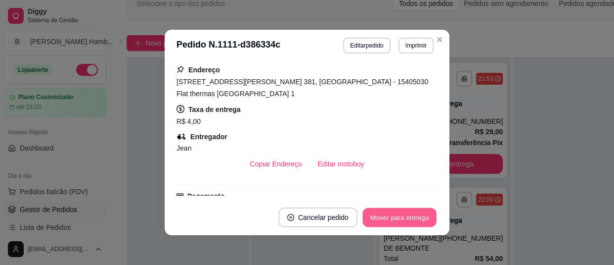
click at [397, 215] on button "Mover para entrega" at bounding box center [399, 217] width 74 height 19
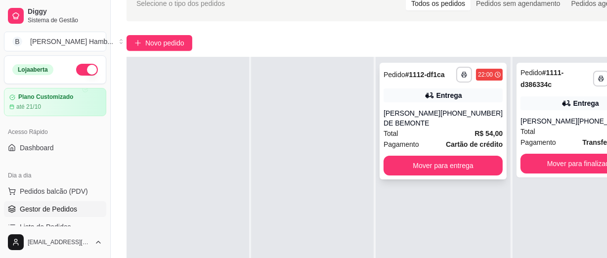
click at [455, 143] on strong "Cartão de crédito" at bounding box center [474, 144] width 57 height 8
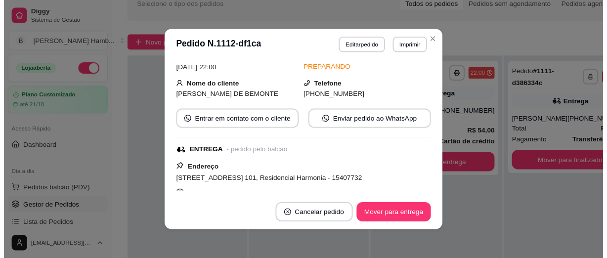
scroll to position [134, 0]
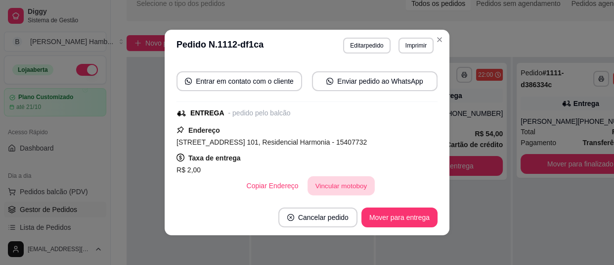
click at [339, 193] on button "Vincular motoboy" at bounding box center [341, 185] width 67 height 19
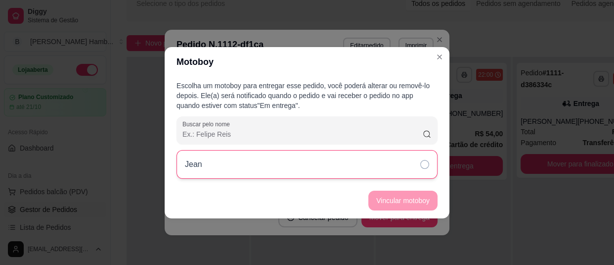
click at [345, 168] on div "Jean" at bounding box center [307, 164] width 261 height 29
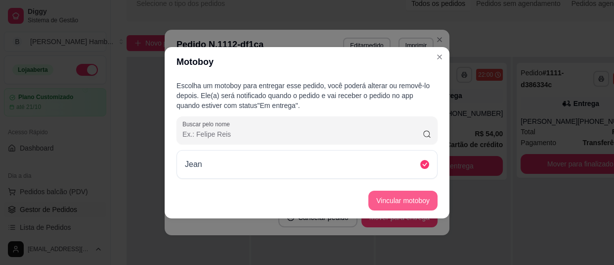
click at [412, 199] on button "Vincular motoboy" at bounding box center [402, 200] width 69 height 20
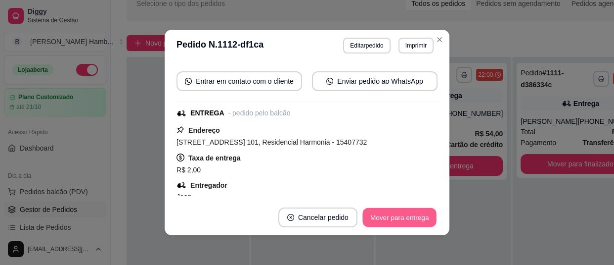
click at [402, 216] on button "Mover para entrega" at bounding box center [399, 217] width 74 height 19
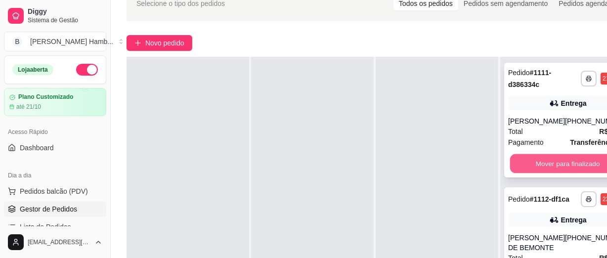
click at [520, 168] on button "Mover para finalizado" at bounding box center [568, 163] width 116 height 19
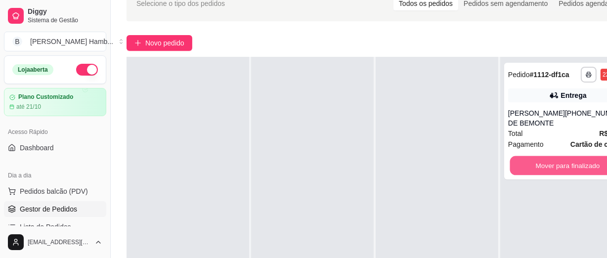
click at [520, 167] on button "Mover para finalizado" at bounding box center [568, 165] width 116 height 19
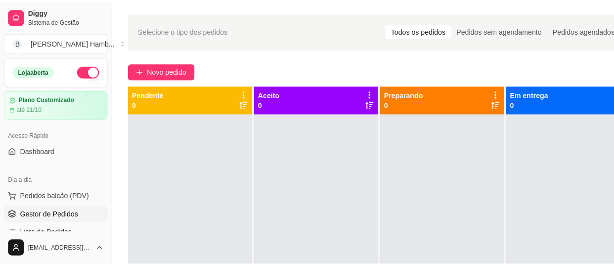
scroll to position [0, 0]
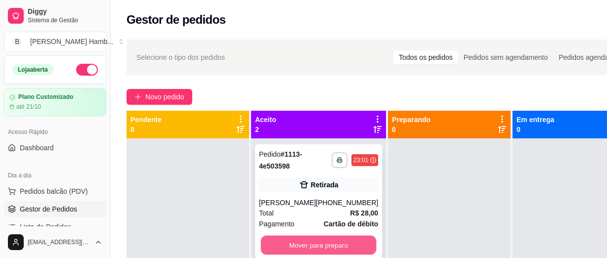
click at [326, 252] on button "Mover para preparo" at bounding box center [319, 245] width 116 height 19
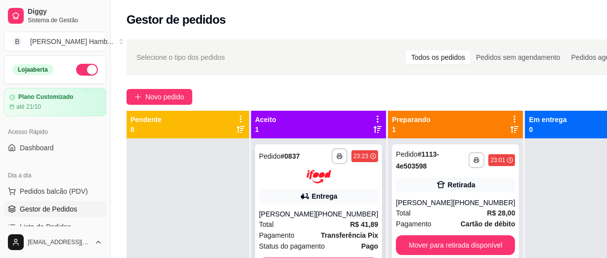
click at [316, 227] on div "Total R$ 41,89" at bounding box center [318, 224] width 119 height 11
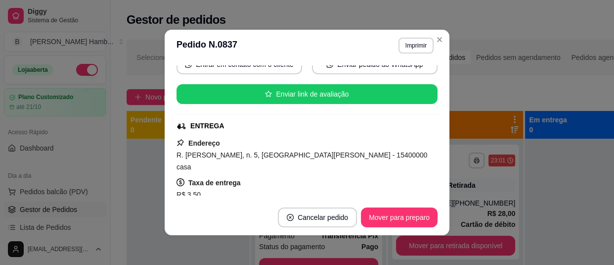
scroll to position [143, 0]
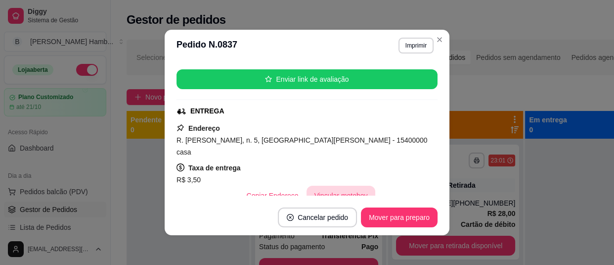
click at [346, 185] on button "Vincular motoboy" at bounding box center [341, 195] width 69 height 20
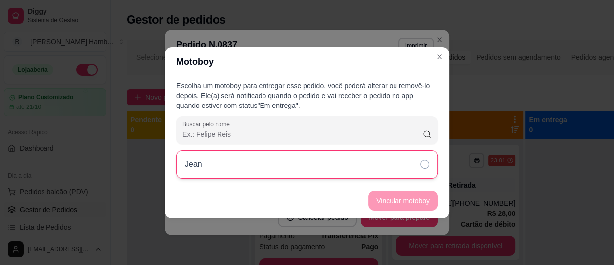
click at [354, 162] on div "Jean" at bounding box center [307, 164] width 261 height 29
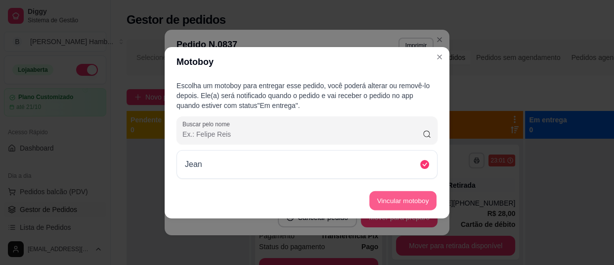
click at [388, 204] on button "Vincular motoboy" at bounding box center [402, 199] width 67 height 19
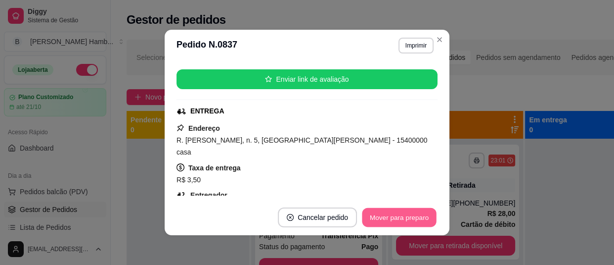
click at [396, 225] on button "Mover para preparo" at bounding box center [399, 217] width 74 height 19
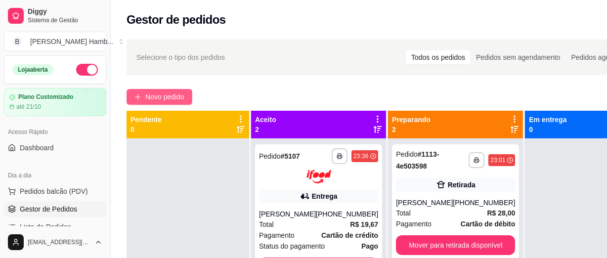
click at [176, 91] on span "Novo pedido" at bounding box center [164, 96] width 39 height 11
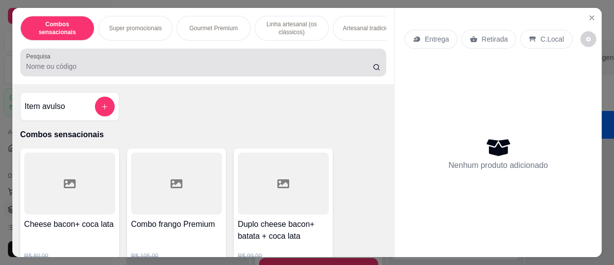
click at [209, 59] on div at bounding box center [203, 62] width 354 height 20
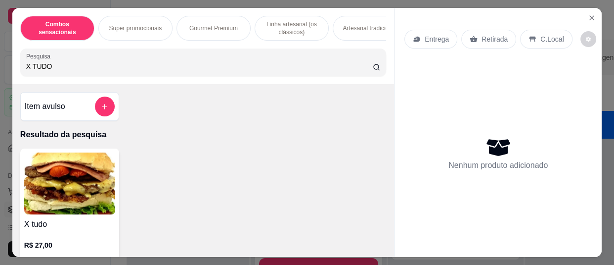
type input "X TUDO"
click at [100, 193] on img at bounding box center [69, 183] width 91 height 62
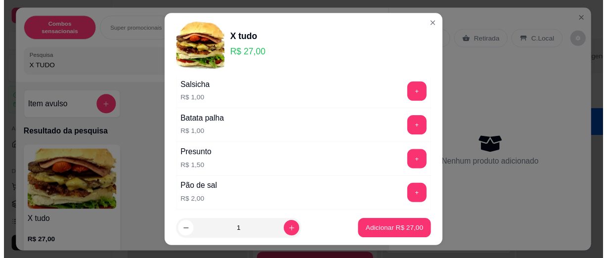
scroll to position [143, 0]
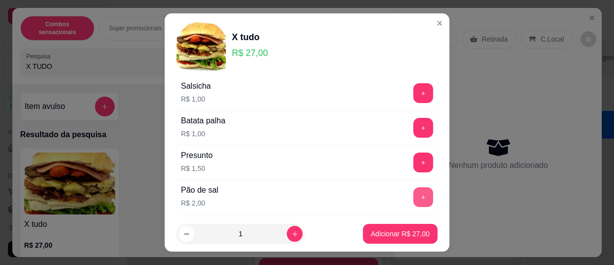
click at [413, 195] on button "+" at bounding box center [423, 197] width 20 height 20
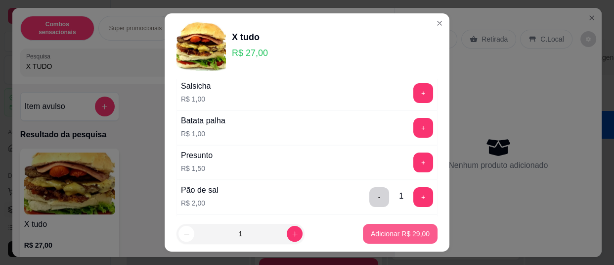
click at [405, 233] on p "Adicionar R$ 29,00" at bounding box center [400, 233] width 59 height 10
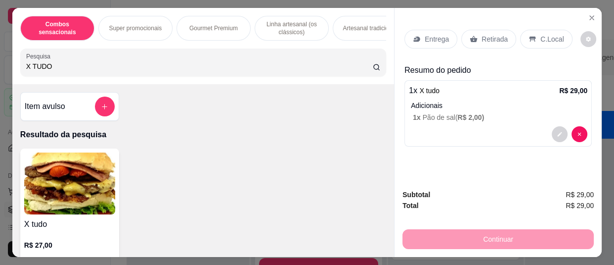
click at [424, 43] on div "Entrega" at bounding box center [430, 39] width 53 height 19
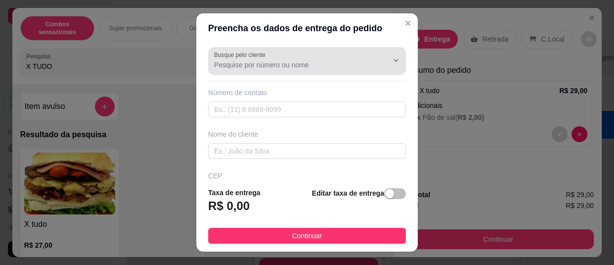
click at [372, 66] on div at bounding box center [388, 60] width 32 height 19
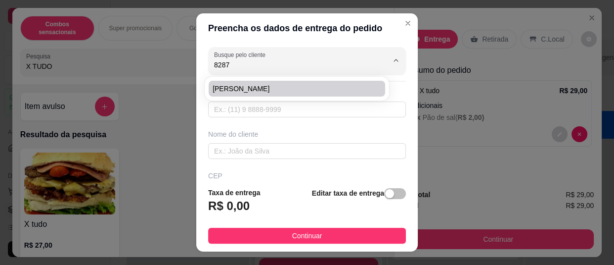
click at [335, 93] on span "[PERSON_NAME]" at bounding box center [292, 89] width 159 height 10
type input "[PERSON_NAME]"
type input "8287303230"
type input "[PERSON_NAME]"
type input "15400001"
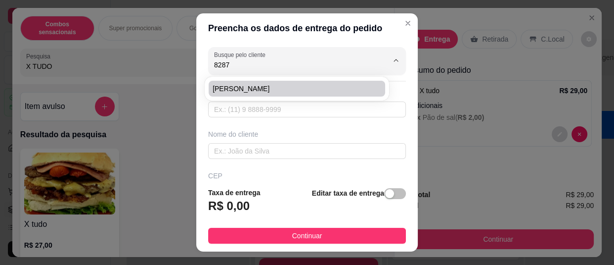
type input "Rua [PERSON_NAME]"
type input "400"
type input "Patrimônio de [PERSON_NAME]"
type input "Olímpia"
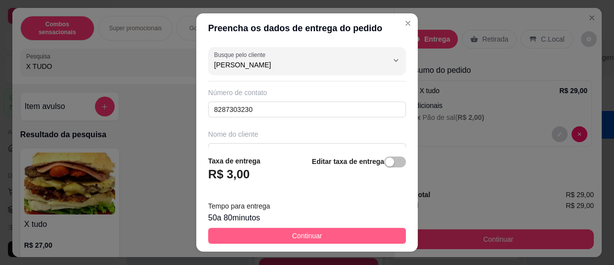
type input "[PERSON_NAME]"
click at [319, 233] on button "Continuar" at bounding box center [307, 235] width 198 height 16
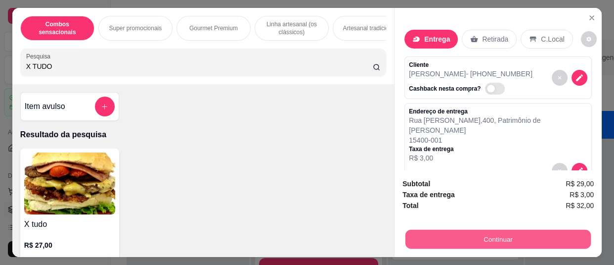
click at [423, 232] on button "Continuar" at bounding box center [497, 238] width 185 height 19
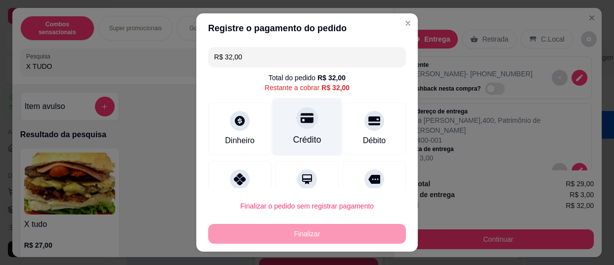
click at [302, 122] on icon at bounding box center [307, 118] width 13 height 10
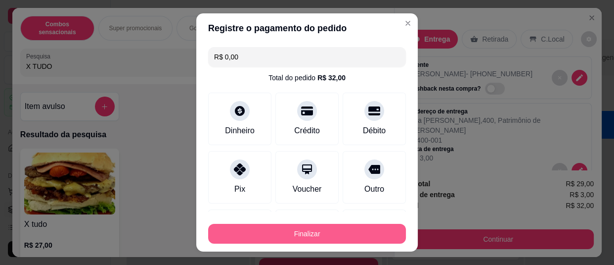
click at [297, 231] on button "Finalizar" at bounding box center [307, 233] width 198 height 20
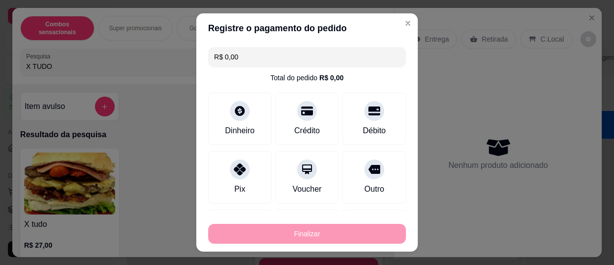
type input "-R$ 32,00"
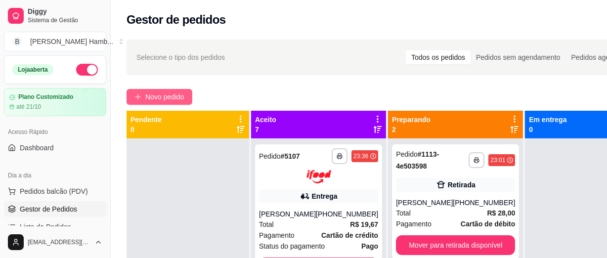
click at [169, 104] on button "Novo pedido" at bounding box center [160, 97] width 66 height 16
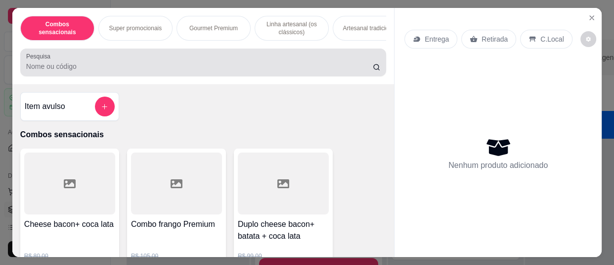
click at [168, 59] on div at bounding box center [203, 62] width 354 height 20
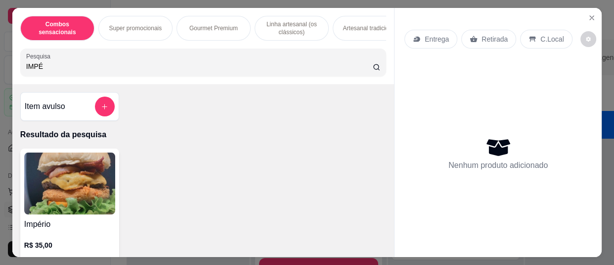
type input "IMPÉ"
click at [72, 165] on img at bounding box center [69, 183] width 91 height 62
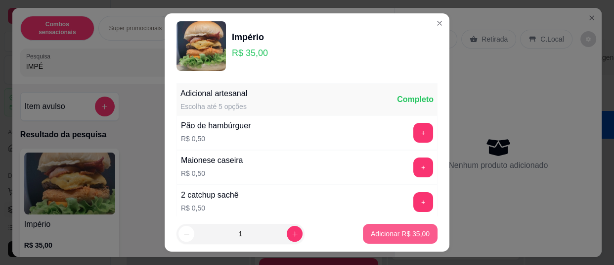
click at [388, 230] on p "Adicionar R$ 35,00" at bounding box center [400, 233] width 59 height 10
type input "1"
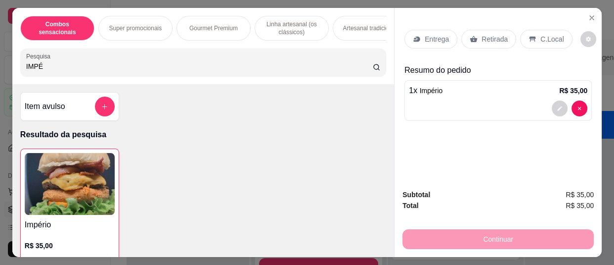
click at [425, 44] on div "Entrega" at bounding box center [430, 39] width 53 height 19
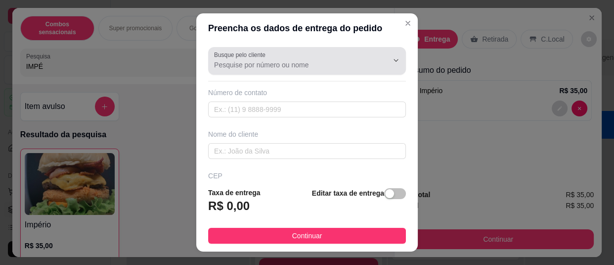
click at [372, 62] on div at bounding box center [388, 60] width 32 height 19
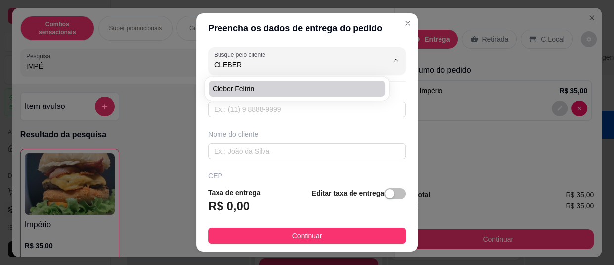
click at [318, 87] on span "cleber feltrin" at bounding box center [292, 89] width 159 height 10
type input "cleber feltrin"
type input "17996530335"
type input "cleber feltrin"
type input "15400722"
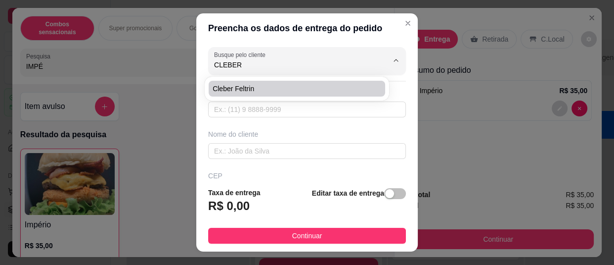
type input "Rua [PERSON_NAME]"
type input "105"
type input "Conjunto Habitacional [PERSON_NAME]"
type input "Olímpia"
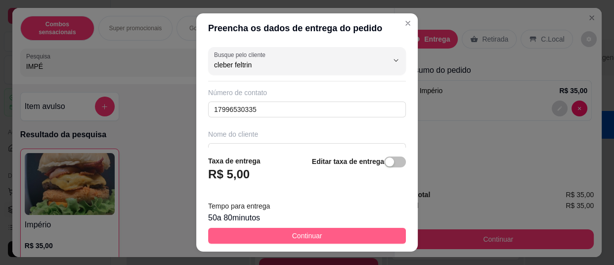
type input "cleber feltrin"
click at [331, 234] on button "Continuar" at bounding box center [307, 235] width 198 height 16
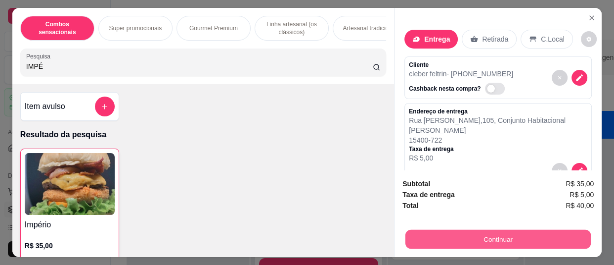
click at [418, 236] on button "Continuar" at bounding box center [497, 238] width 185 height 19
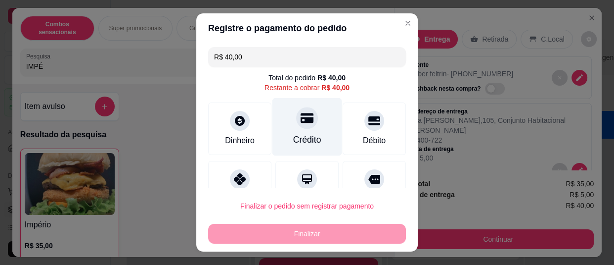
click at [304, 133] on div "Crédito" at bounding box center [307, 139] width 28 height 13
type input "R$ 0,00"
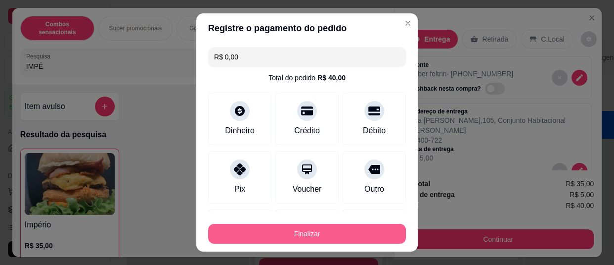
click at [315, 237] on button "Finalizar" at bounding box center [307, 233] width 198 height 20
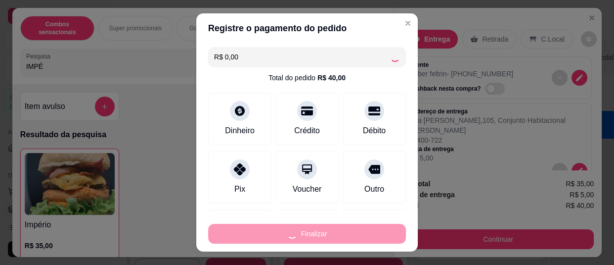
type input "0"
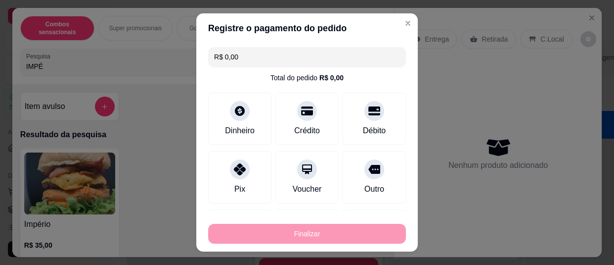
type input "-R$ 40,00"
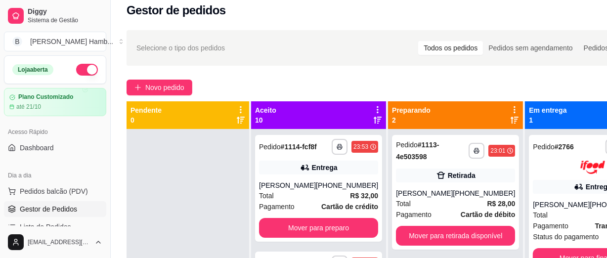
scroll to position [12, 0]
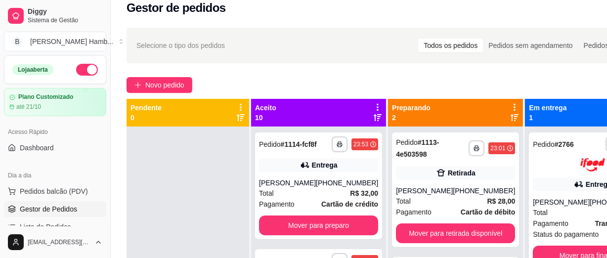
click at [231, 51] on div "Selecione o tipo dos pedidos Todos os pedidos Pedidos sem agendamento Pedidos a…" at bounding box center [393, 46] width 515 height 16
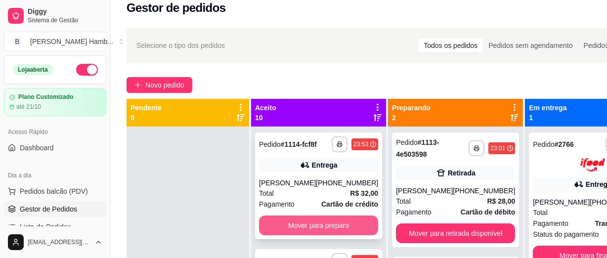
click at [343, 231] on button "Mover para preparo" at bounding box center [318, 226] width 119 height 20
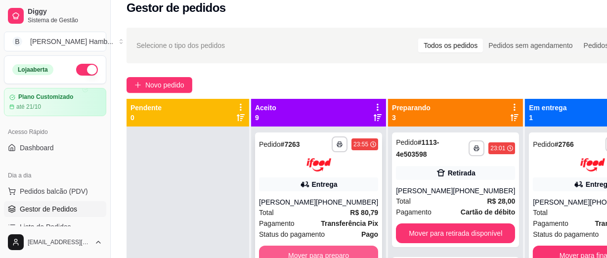
click at [341, 255] on button "Mover para preparo" at bounding box center [318, 256] width 119 height 20
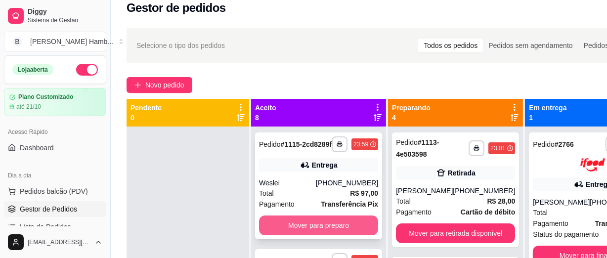
click at [344, 224] on button "Mover para preparo" at bounding box center [318, 226] width 119 height 20
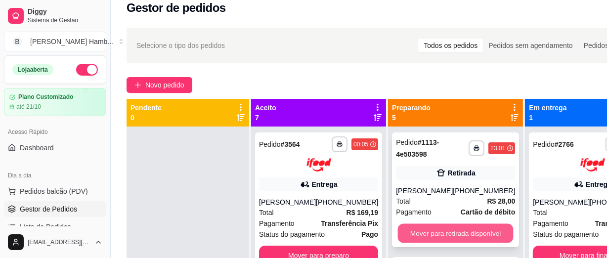
click at [420, 233] on button "Mover para retirada disponível" at bounding box center [456, 233] width 116 height 19
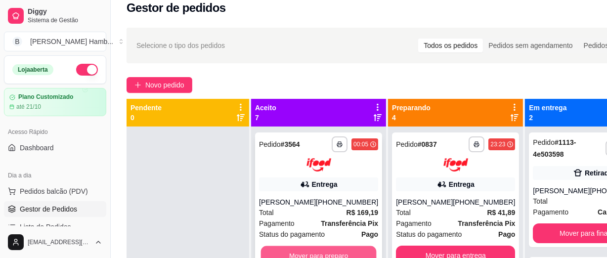
click at [312, 251] on button "Mover para preparo" at bounding box center [319, 255] width 116 height 19
click at [312, 251] on button "Mover para preparo" at bounding box center [318, 256] width 119 height 20
click at [312, 251] on button "Mover para preparo" at bounding box center [319, 255] width 116 height 19
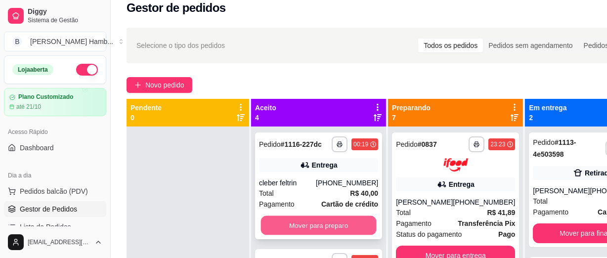
click at [316, 230] on button "Mover para preparo" at bounding box center [319, 225] width 116 height 19
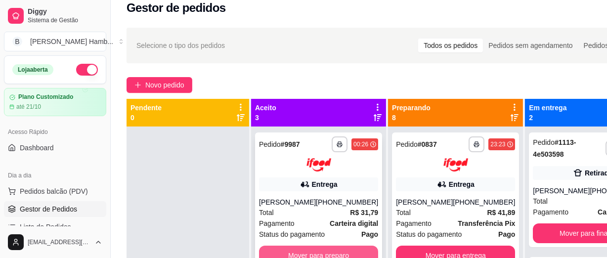
click at [334, 246] on button "Mover para preparo" at bounding box center [318, 256] width 119 height 20
click at [333, 252] on button "Mover para preparo" at bounding box center [318, 256] width 119 height 20
click at [333, 252] on button "Mover para preparo" at bounding box center [319, 255] width 116 height 19
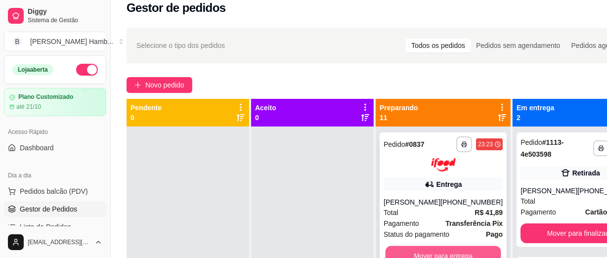
click at [423, 250] on button "Mover para entrega" at bounding box center [444, 255] width 116 height 19
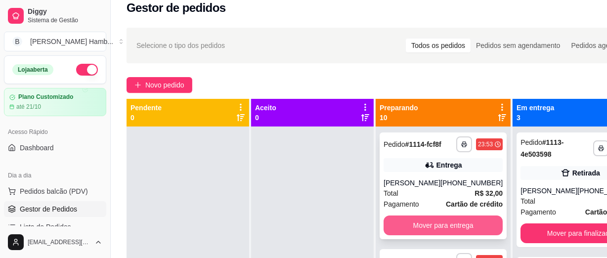
click at [442, 235] on button "Mover para entrega" at bounding box center [443, 226] width 119 height 20
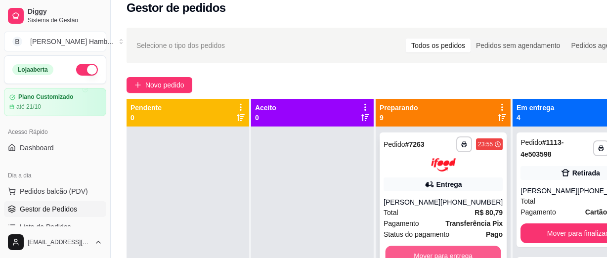
click at [463, 253] on button "Mover para entrega" at bounding box center [444, 255] width 116 height 19
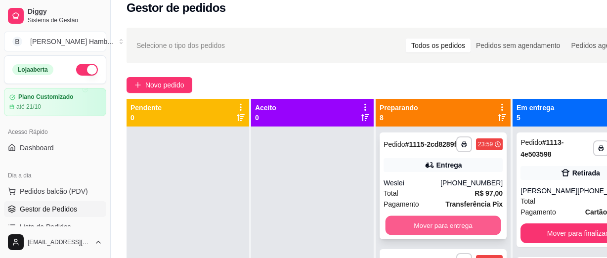
click at [462, 235] on button "Mover para entrega" at bounding box center [444, 225] width 116 height 19
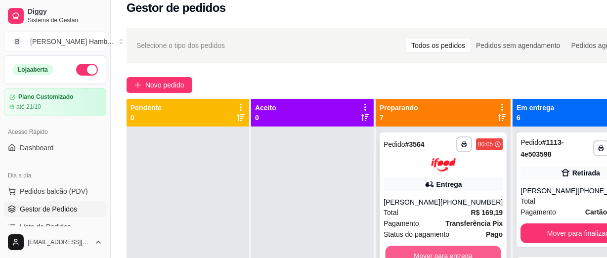
click at [467, 251] on button "Mover para entrega" at bounding box center [444, 255] width 116 height 19
click at [467, 251] on button "Mover para entrega" at bounding box center [443, 256] width 119 height 20
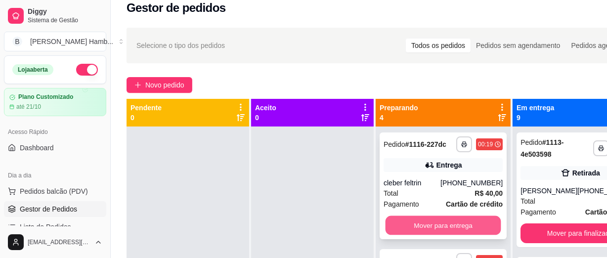
click at [469, 232] on button "Mover para entrega" at bounding box center [444, 225] width 116 height 19
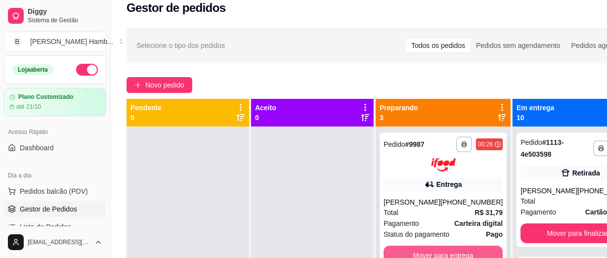
click at [430, 252] on button "Mover para entrega" at bounding box center [443, 256] width 119 height 20
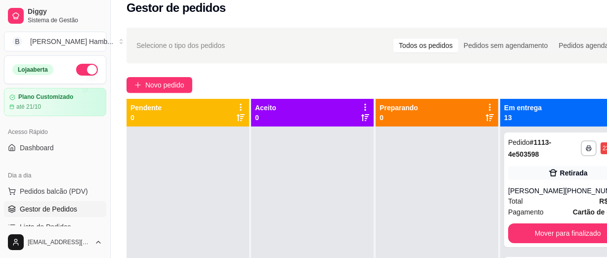
click at [158, 186] on div at bounding box center [188, 256] width 123 height 258
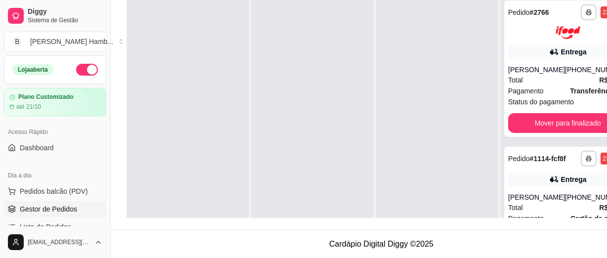
scroll to position [269, 0]
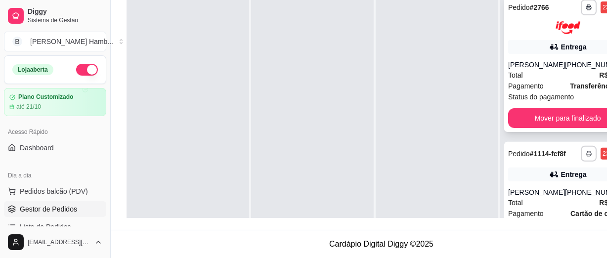
click at [523, 34] on div at bounding box center [567, 27] width 119 height 13
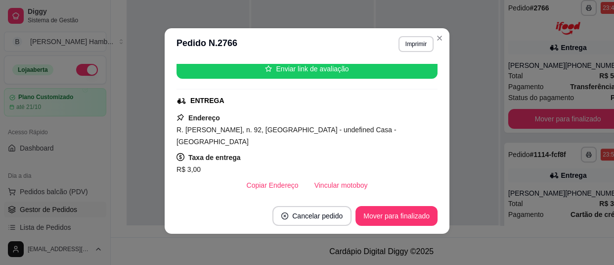
scroll to position [142, 0]
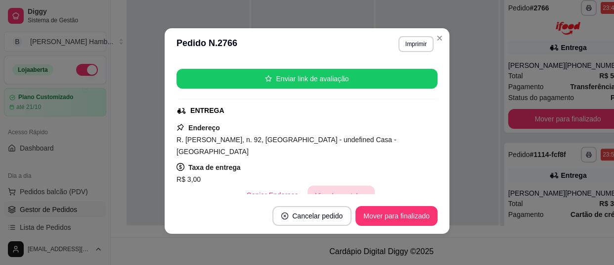
click at [316, 185] on button "Vincular motoboy" at bounding box center [341, 194] width 67 height 19
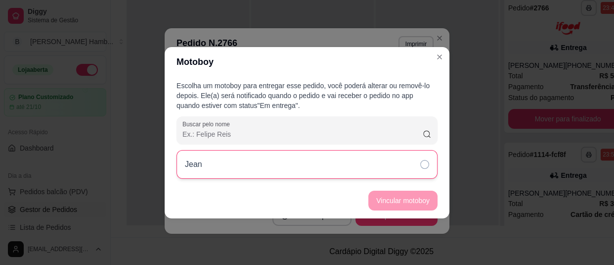
click at [392, 168] on div "Jean" at bounding box center [307, 164] width 261 height 29
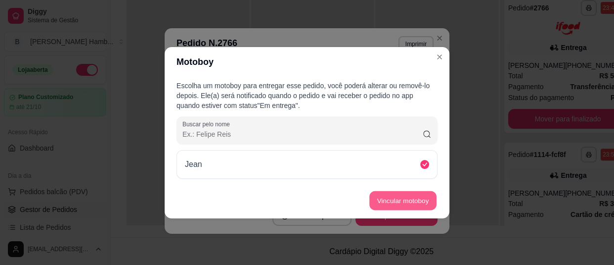
click at [420, 204] on button "Vincular motoboy" at bounding box center [402, 199] width 67 height 19
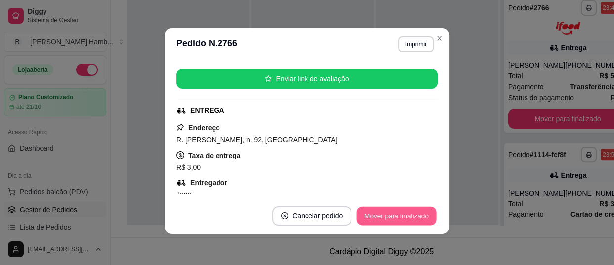
click at [387, 207] on button "Mover para finalizado" at bounding box center [397, 215] width 80 height 19
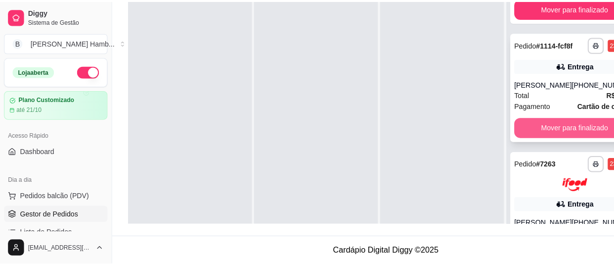
scroll to position [224, 0]
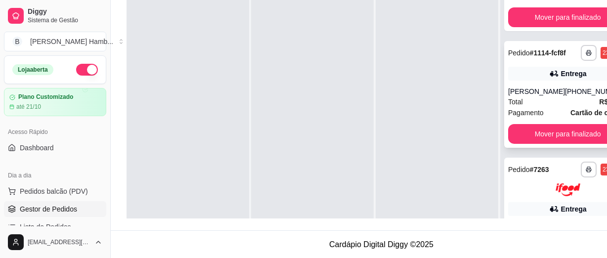
click at [526, 59] on div "Pedido # 1114-fcf8f" at bounding box center [537, 53] width 58 height 12
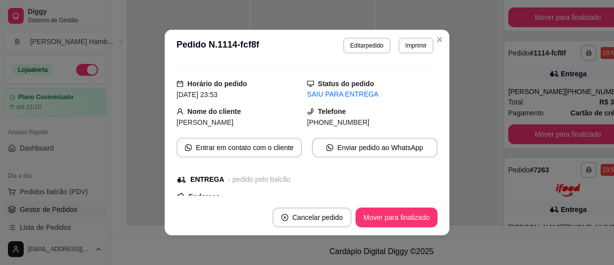
scroll to position [134, 0]
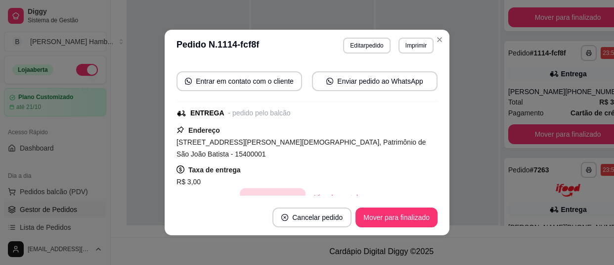
click at [284, 188] on button "Copiar Endereço" at bounding box center [273, 197] width 66 height 19
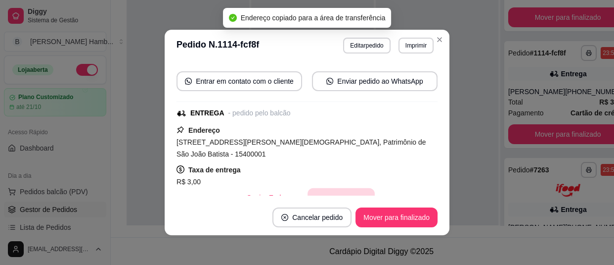
click at [344, 188] on button "Vincular motoboy" at bounding box center [341, 197] width 67 height 19
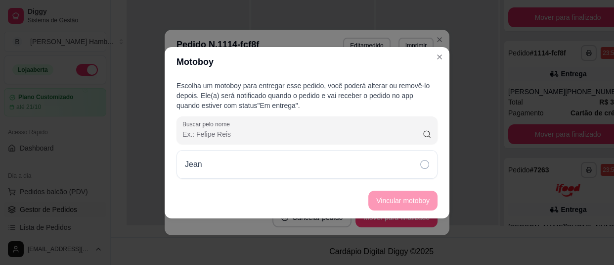
drag, startPoint x: 242, startPoint y: 165, endPoint x: 308, endPoint y: 184, distance: 68.5
click at [242, 165] on div "Jean" at bounding box center [307, 164] width 261 height 29
click at [434, 199] on button "Vincular motoboy" at bounding box center [402, 199] width 67 height 19
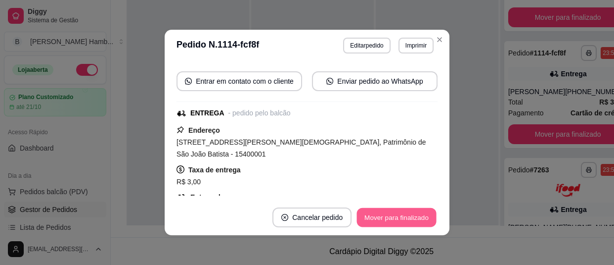
click at [402, 217] on button "Mover para finalizado" at bounding box center [397, 217] width 80 height 19
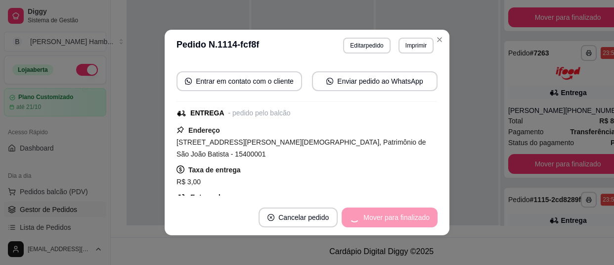
scroll to position [102, 0]
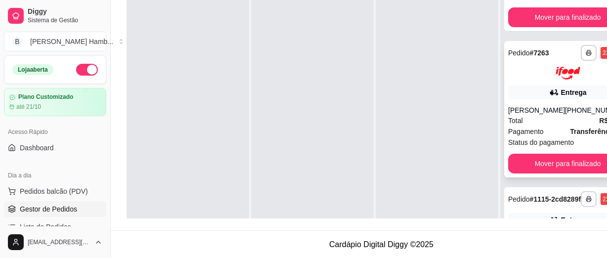
click at [522, 71] on div "**********" at bounding box center [567, 62] width 119 height 35
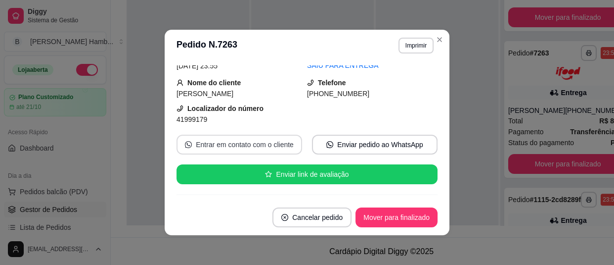
scroll to position [134, 0]
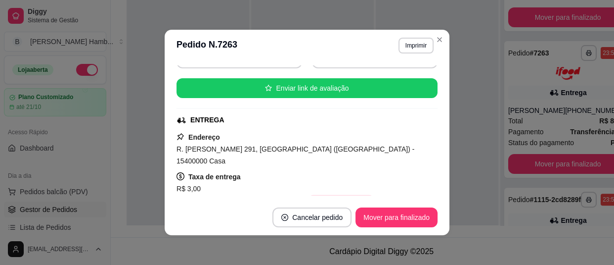
click at [350, 195] on button "Vincular motoboy" at bounding box center [341, 204] width 67 height 19
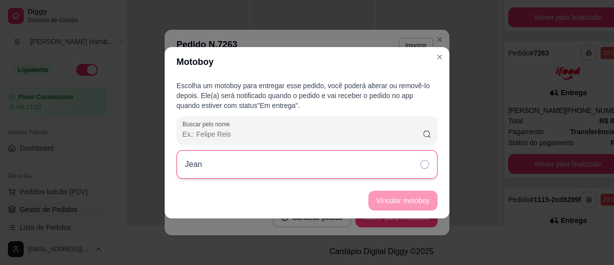
click at [243, 153] on div "Jean" at bounding box center [307, 164] width 261 height 29
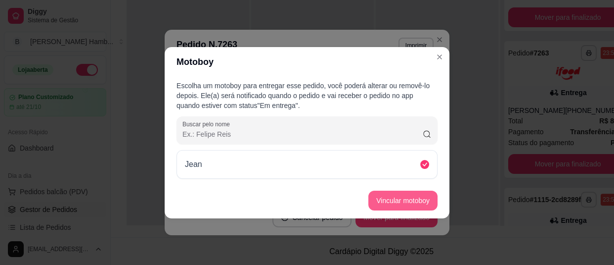
click at [375, 201] on button "Vincular motoboy" at bounding box center [402, 200] width 69 height 20
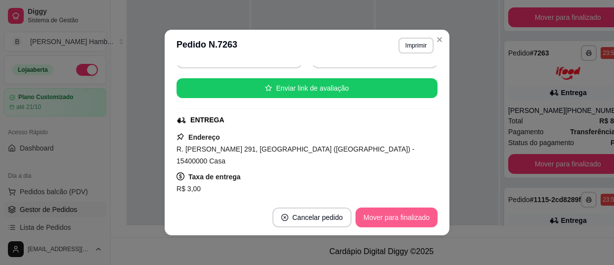
click at [418, 221] on button "Mover para finalizado" at bounding box center [396, 217] width 82 height 20
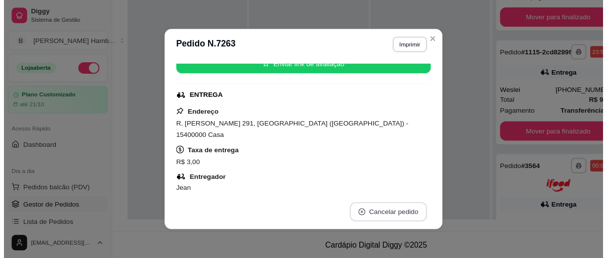
scroll to position [112, 0]
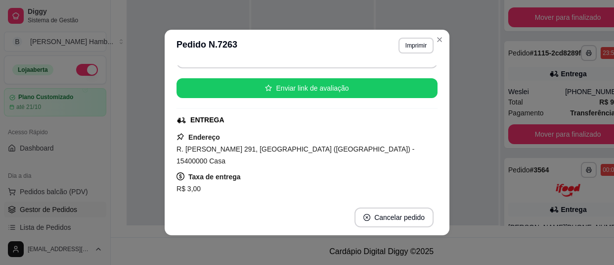
click at [444, 40] on header "**********" at bounding box center [307, 46] width 285 height 32
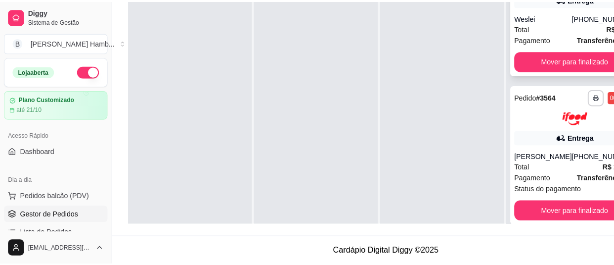
scroll to position [314, 0]
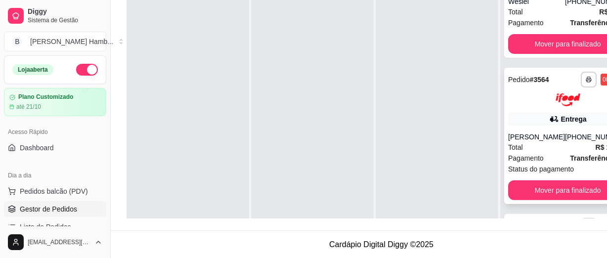
click at [544, 153] on div "Total R$ 169,19" at bounding box center [567, 147] width 119 height 11
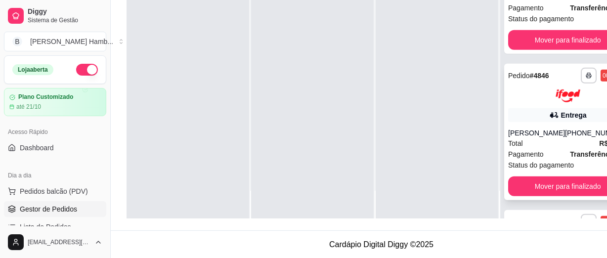
scroll to position [629, 0]
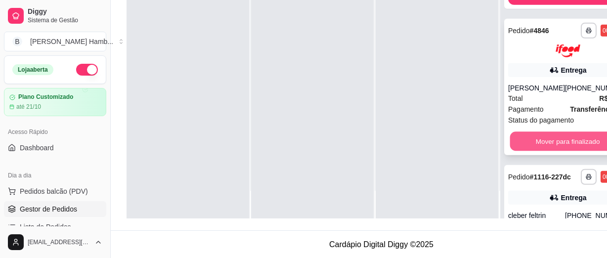
click at [538, 151] on button "Mover para finalizado" at bounding box center [568, 141] width 116 height 19
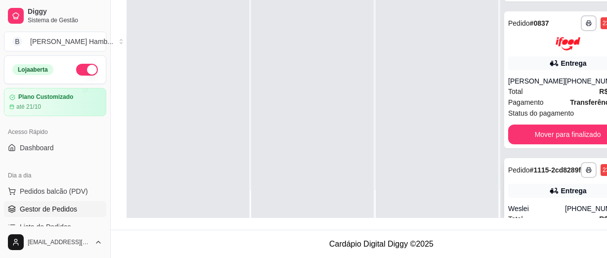
scroll to position [64, 0]
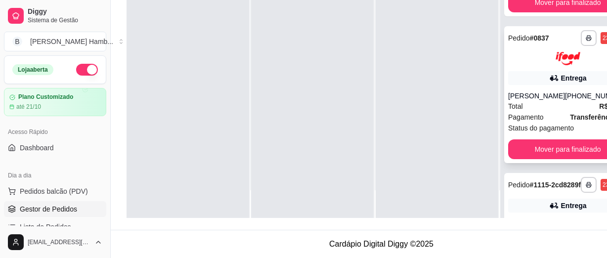
click at [546, 112] on div "Total R$ 41,89" at bounding box center [567, 106] width 119 height 11
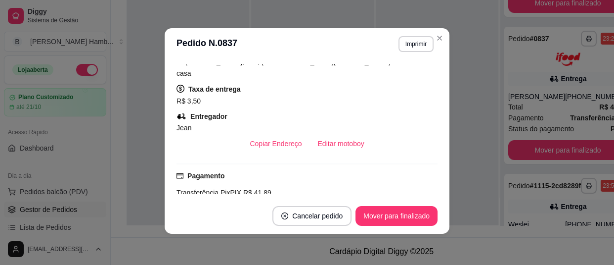
scroll to position [224, 0]
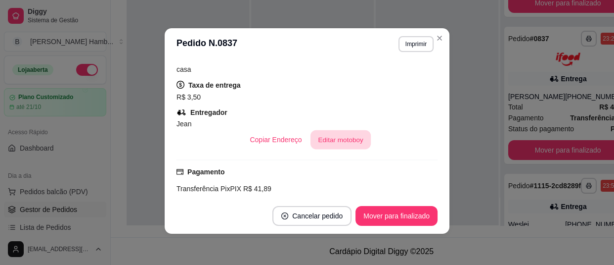
click at [342, 130] on button "Editar motoboy" at bounding box center [340, 139] width 60 height 19
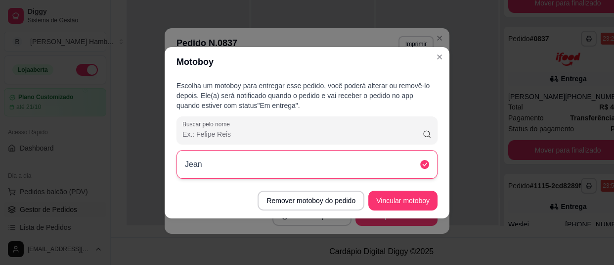
click at [295, 175] on div "Jean" at bounding box center [307, 164] width 261 height 29
click at [386, 169] on div "Jean" at bounding box center [307, 164] width 261 height 29
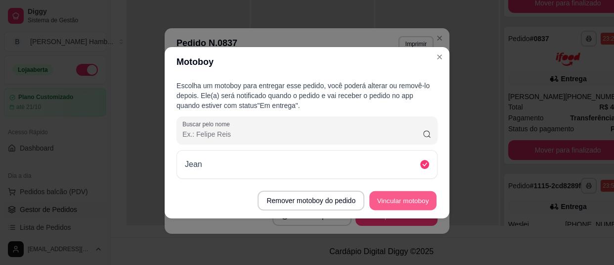
click at [386, 197] on button "Vincular motoboy" at bounding box center [402, 199] width 67 height 19
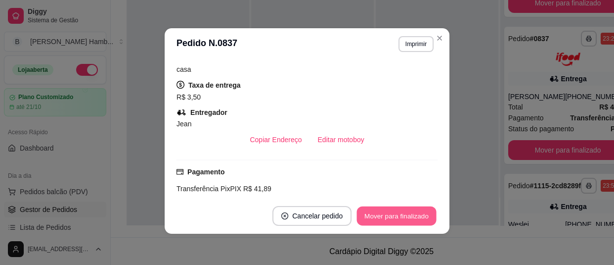
click at [386, 218] on button "Mover para finalizado" at bounding box center [397, 215] width 80 height 19
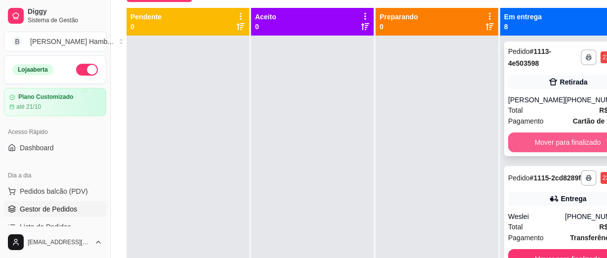
scroll to position [60, 0]
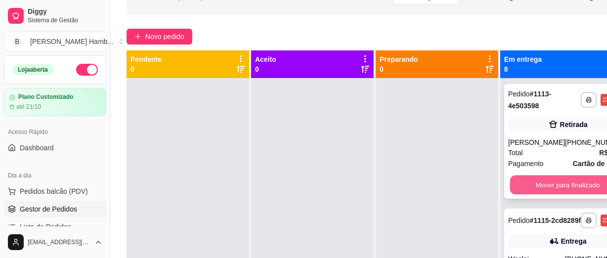
click at [545, 192] on button "Mover para finalizado" at bounding box center [568, 185] width 116 height 19
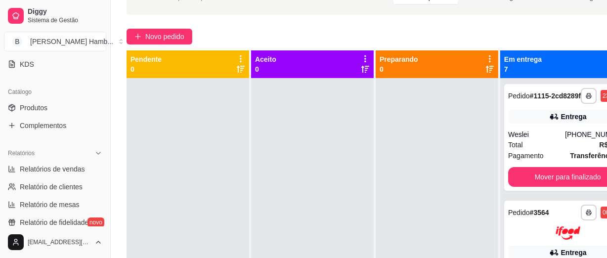
scroll to position [224, 0]
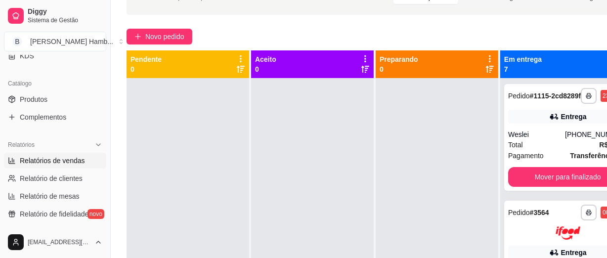
click at [74, 156] on span "Relatórios de vendas" at bounding box center [52, 161] width 65 height 10
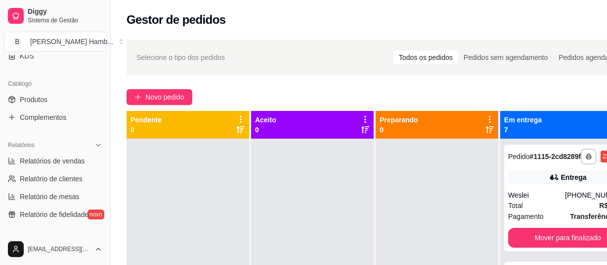
select select "ALL"
select select "0"
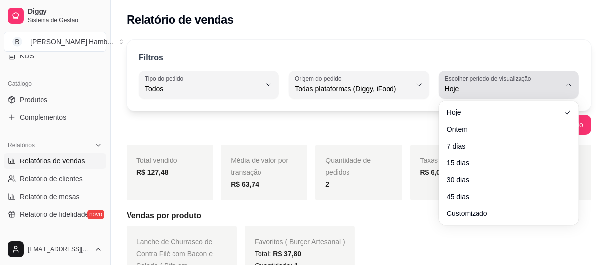
click at [498, 86] on span "Hoje" at bounding box center [503, 89] width 116 height 10
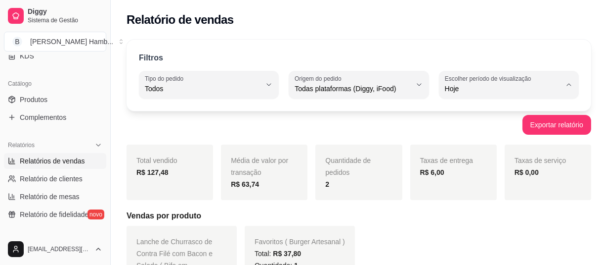
click at [449, 212] on span "Customizado" at bounding box center [504, 208] width 110 height 9
type input "-1"
select select "-1"
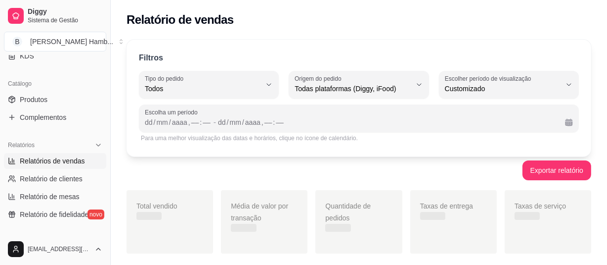
scroll to position [9, 0]
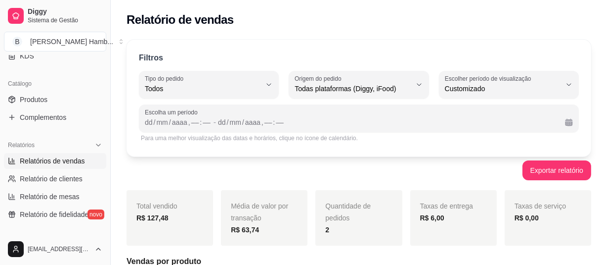
click at [515, 67] on div "Filtros ALL Tipo do pedido Todos Entrega Retirada Mesa Consumo local Tipo do pe…" at bounding box center [359, 98] width 465 height 117
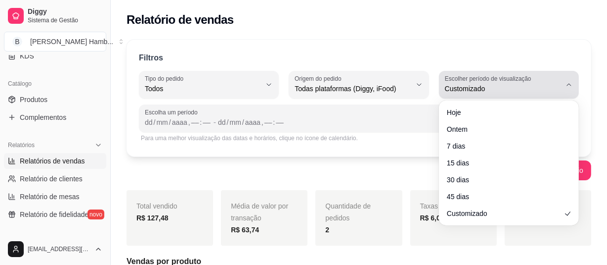
click at [504, 82] on label "Escolher período de visualização" at bounding box center [489, 78] width 89 height 8
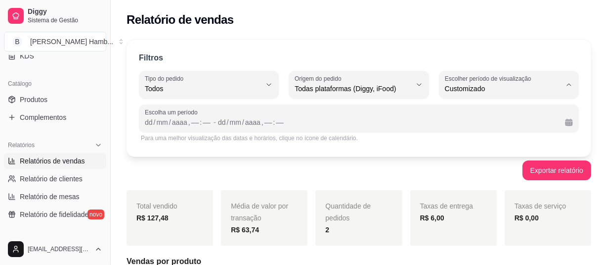
click at [476, 133] on span "Ontem" at bounding box center [504, 127] width 110 height 9
type input "1"
select select "1"
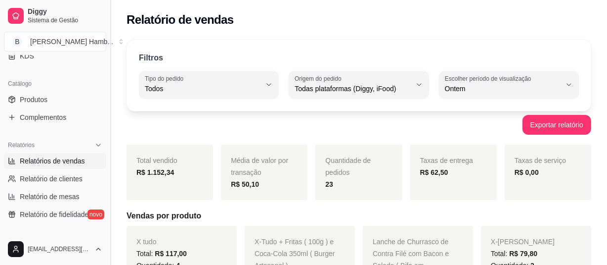
click at [107, 61] on button "Toggle Sidebar" at bounding box center [110, 132] width 8 height 265
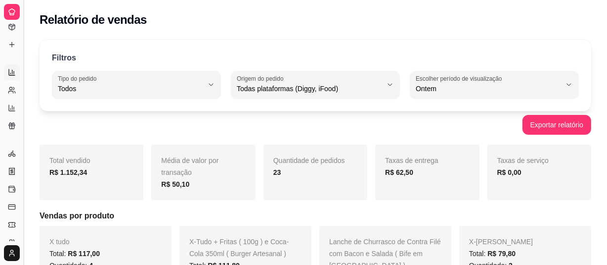
scroll to position [149, 0]
click at [26, 67] on button "Toggle Sidebar" at bounding box center [23, 132] width 8 height 265
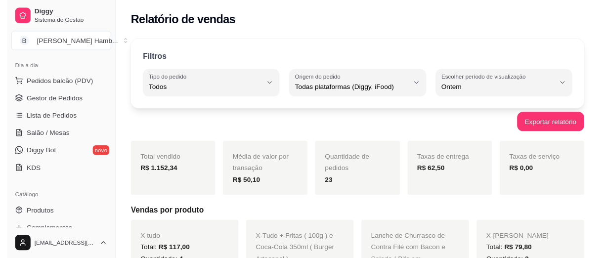
scroll to position [104, 0]
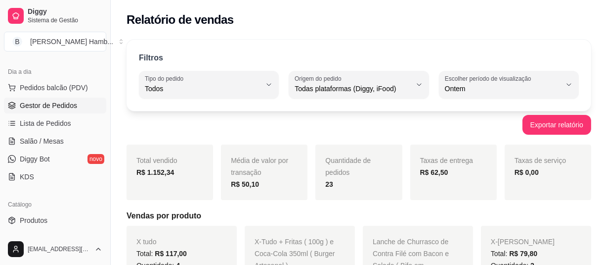
click at [85, 111] on link "Gestor de Pedidos" at bounding box center [55, 105] width 102 height 16
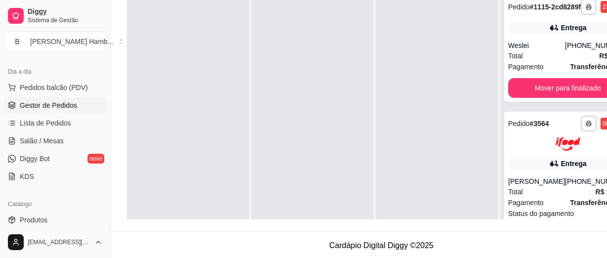
scroll to position [157, 0]
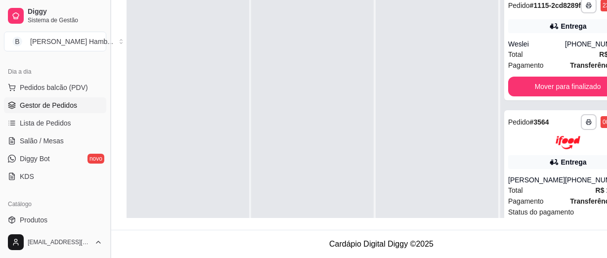
click at [106, 164] on button "Toggle Sidebar" at bounding box center [110, 129] width 8 height 258
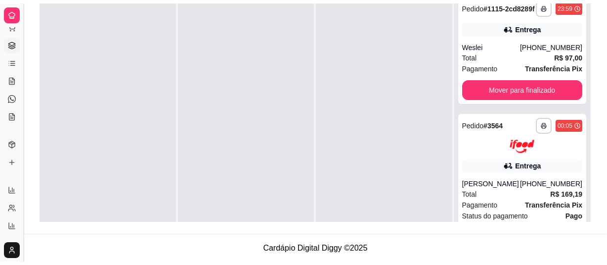
scroll to position [150, 0]
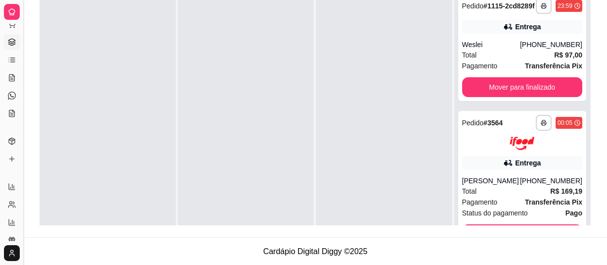
click at [25, 165] on button "Toggle Sidebar" at bounding box center [23, 132] width 8 height 265
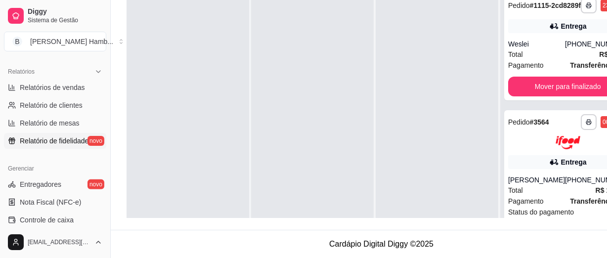
scroll to position [283, 0]
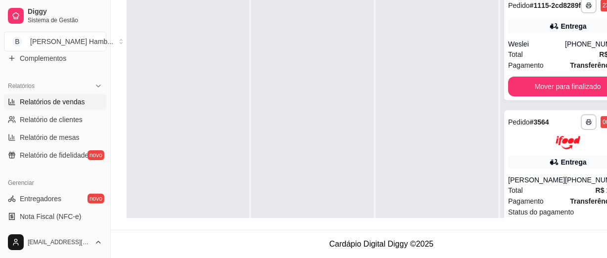
click at [71, 107] on link "Relatórios de vendas" at bounding box center [55, 102] width 102 height 16
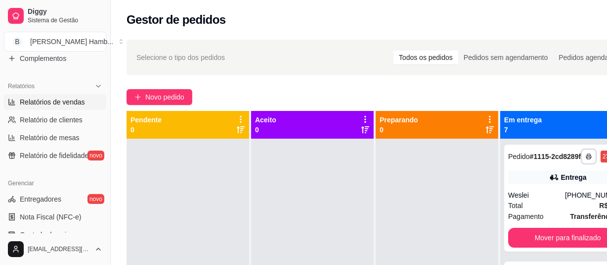
select select "ALL"
select select "0"
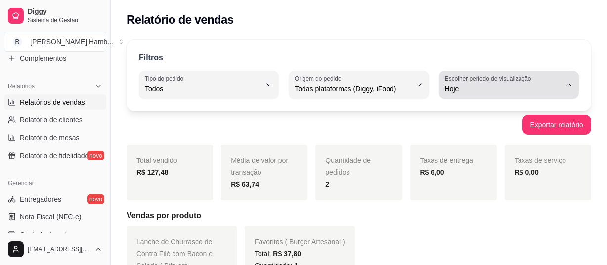
click at [456, 81] on label "Escolher período de visualização" at bounding box center [489, 78] width 89 height 8
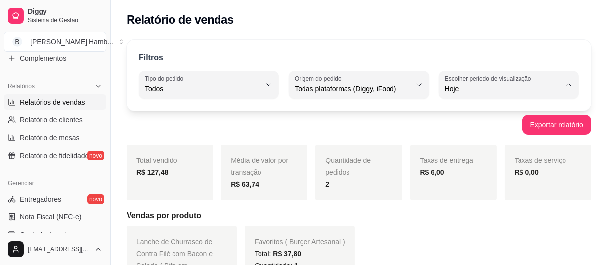
click at [456, 113] on span "Hoje" at bounding box center [504, 111] width 110 height 9
